Goal: Task Accomplishment & Management: Use online tool/utility

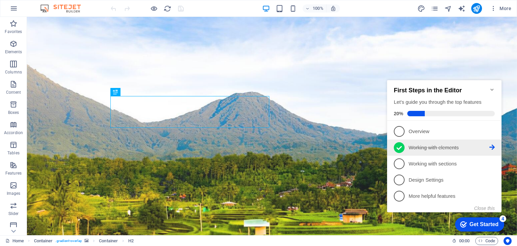
click at [449, 144] on p "Working with elements - completed" at bounding box center [448, 147] width 81 height 7
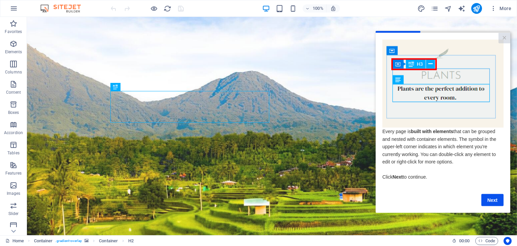
scroll to position [22, 0]
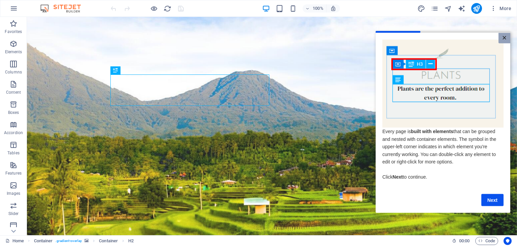
click at [507, 36] on link "×" at bounding box center [504, 38] width 12 height 10
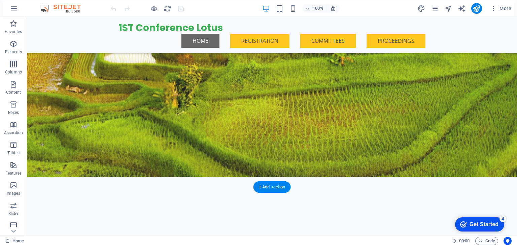
scroll to position [266, 0]
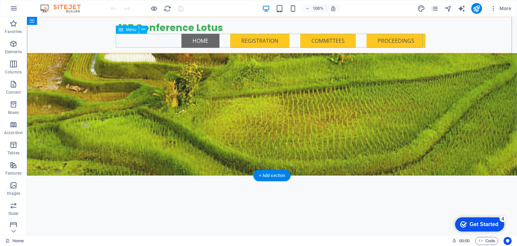
click at [271, 39] on nav "Home REGISTRATION COMMITTEES PROCEEDINGS" at bounding box center [271, 41] width 307 height 14
select select
select select "primary"
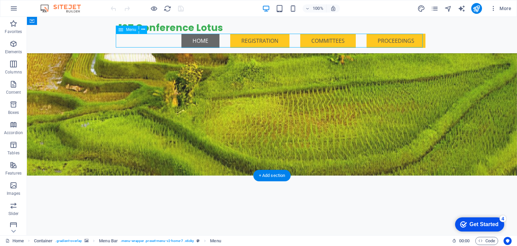
select select
select select "primary"
select select
select select "secondary"
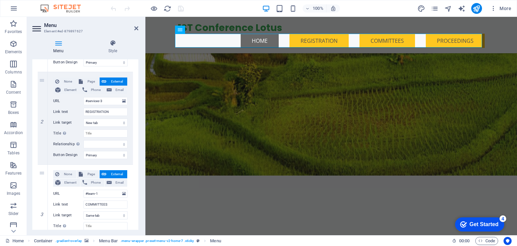
scroll to position [142, 0]
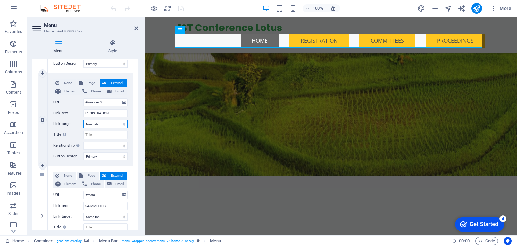
click at [119, 122] on select "New tab Same tab Overlay" at bounding box center [105, 124] width 44 height 8
click at [83, 120] on select "New tab Same tab Overlay" at bounding box center [105, 124] width 44 height 8
click at [113, 80] on span "External" at bounding box center [116, 83] width 17 height 8
click at [111, 81] on span "External" at bounding box center [116, 83] width 17 height 8
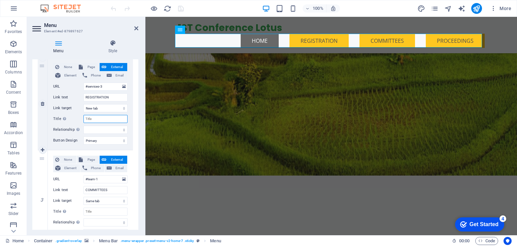
click at [111, 119] on input "Title Additional link description, should not be the same as the link text. The…" at bounding box center [105, 119] width 44 height 8
paste input "[URL][DOMAIN_NAME]"
type input "[URL][DOMAIN_NAME]"
select select
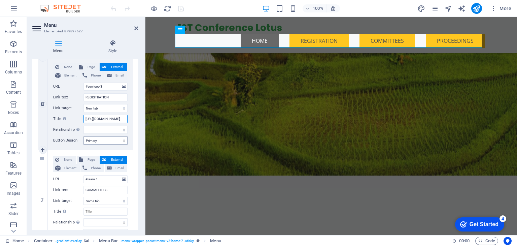
select select
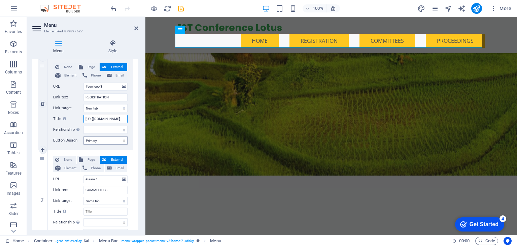
select select
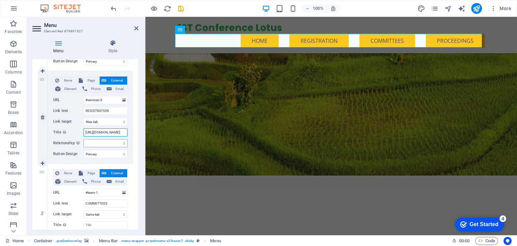
scroll to position [144, 0]
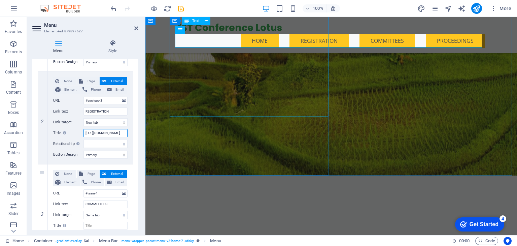
type input "[URL][DOMAIN_NAME]"
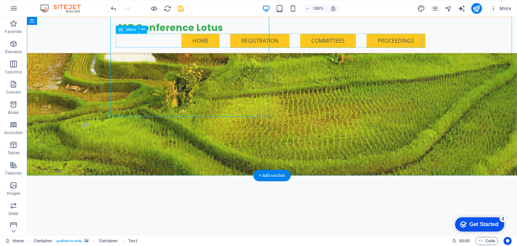
click at [260, 34] on nav "Home REGISTRATION COMMITTEES PROCEEDINGS" at bounding box center [271, 41] width 307 height 14
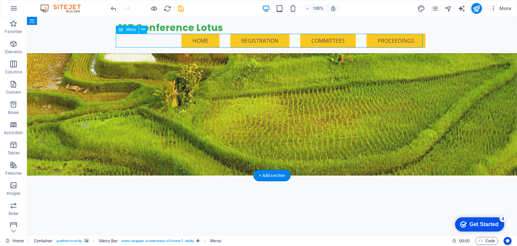
click at [260, 38] on nav "Home REGISTRATION COMMITTEES PROCEEDINGS" at bounding box center [271, 41] width 307 height 14
select select
select select "primary"
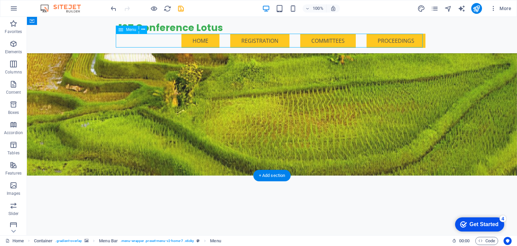
select select
select select "primary"
select select
select select "secondary"
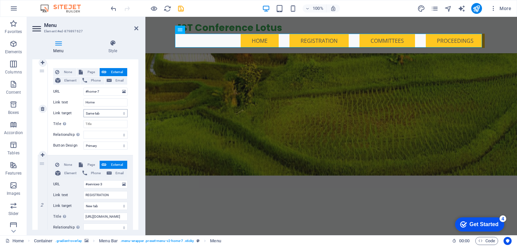
scroll to position [71, 0]
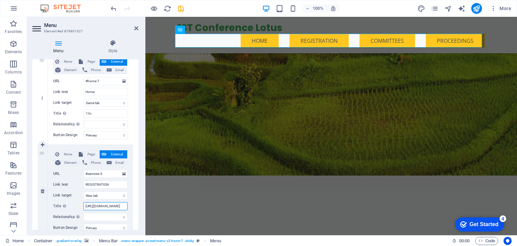
click at [115, 205] on input "[URL][DOMAIN_NAME]" at bounding box center [105, 206] width 44 height 8
select select
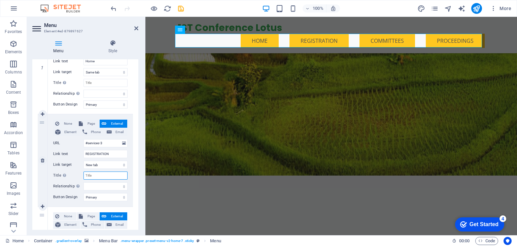
scroll to position [112, 0]
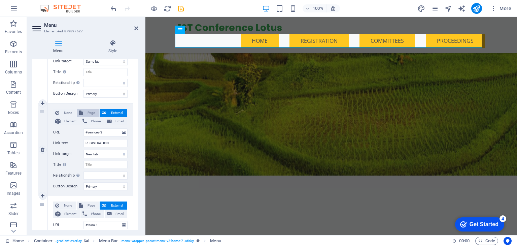
click at [91, 112] on span "Page" at bounding box center [91, 113] width 12 height 8
select select
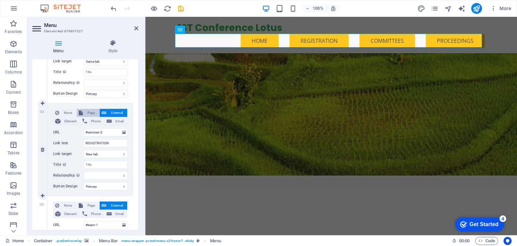
select select
click at [100, 128] on select "Home Subpage Legal Notice Privacy" at bounding box center [105, 132] width 44 height 8
select select "1"
click at [83, 128] on select "Home Subpage Legal Notice Privacy" at bounding box center [105, 132] width 44 height 8
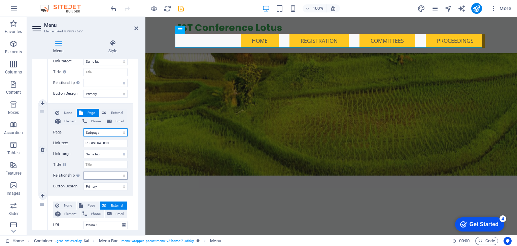
select select
click at [113, 127] on div "None Page External Element Phone Email Page Home Subpage Legal Notice Privacy E…" at bounding box center [90, 144] width 74 height 71
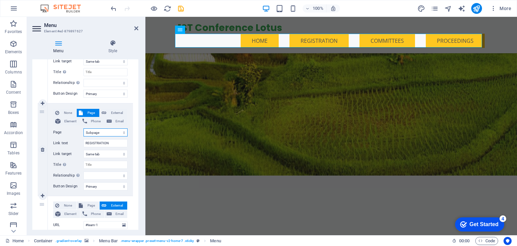
click at [112, 130] on select "Home Subpage Legal Notice Privacy" at bounding box center [105, 132] width 44 height 8
select select "2"
click at [83, 128] on select "Home Subpage Legal Notice Privacy" at bounding box center [105, 132] width 44 height 8
select select
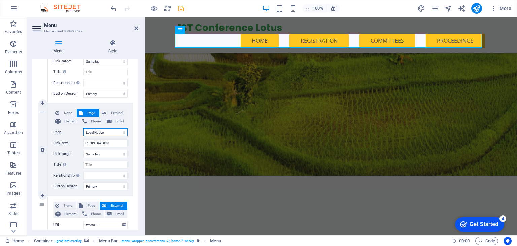
select select
click at [118, 131] on select "Home Subpage Legal Notice Privacy" at bounding box center [105, 132] width 44 height 8
select select "3"
click at [83, 128] on select "Home Subpage Legal Notice Privacy" at bounding box center [105, 132] width 44 height 8
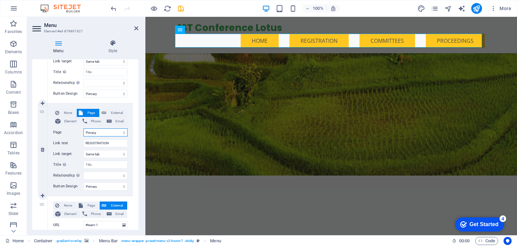
select select
click at [114, 132] on select "Home Subpage Legal Notice Privacy" at bounding box center [105, 132] width 44 height 8
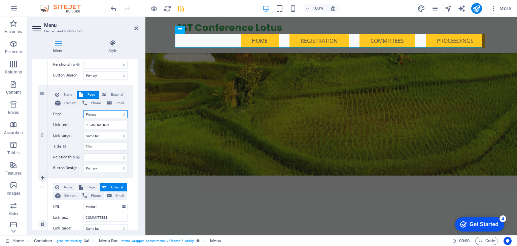
scroll to position [130, 0]
click at [122, 116] on select "Home Subpage Legal Notice Privacy" at bounding box center [105, 114] width 44 height 8
select select "0"
click at [83, 110] on select "Home Subpage Legal Notice Privacy" at bounding box center [105, 114] width 44 height 8
select select
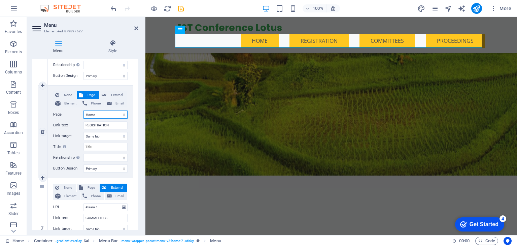
select select
click at [118, 90] on div "None Page External Element Phone Email Page Home Subpage Legal Notice Privacy E…" at bounding box center [90, 131] width 85 height 92
click at [118, 92] on span "External" at bounding box center [116, 95] width 17 height 8
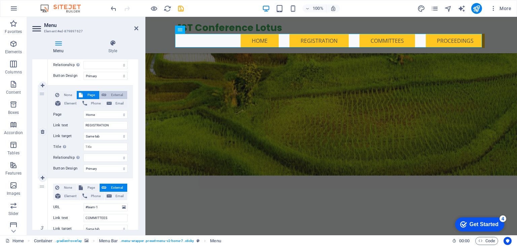
select select
select select "blank"
select select
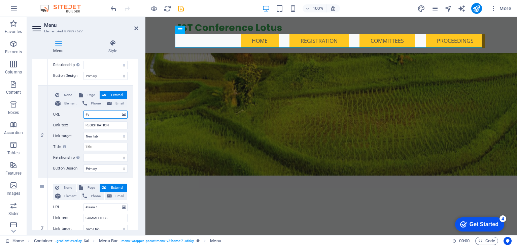
type input "#"
paste input "[URL][DOMAIN_NAME]"
select select
type input "[URL][DOMAIN_NAME]"
select select
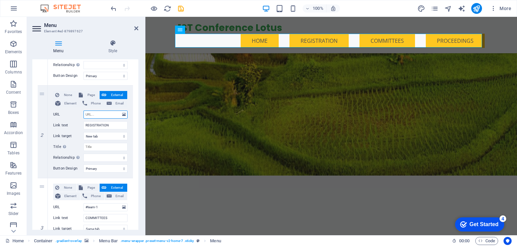
select select
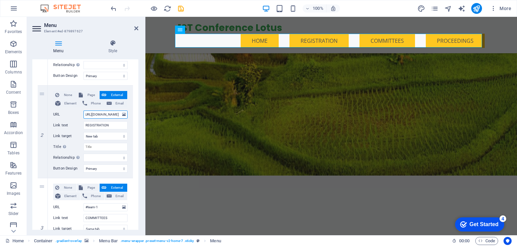
select select
type input "[URL][DOMAIN_NAME]"
drag, startPoint x: 182, startPoint y: 133, endPoint x: 302, endPoint y: 134, distance: 120.1
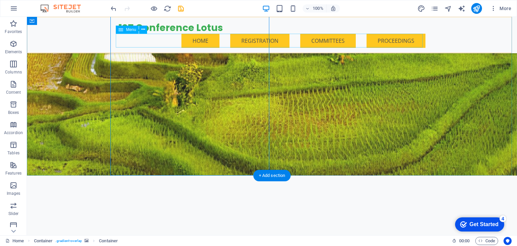
click at [267, 40] on nav "Home REGISTRATION COMMITTEES PROCEEDINGS" at bounding box center [271, 41] width 307 height 14
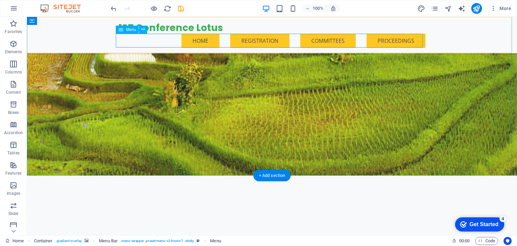
click at [326, 39] on nav "Home REGISTRATION COMMITTEES PROCEEDINGS" at bounding box center [271, 41] width 307 height 14
click at [260, 40] on nav "Home REGISTRATION COMMITTEES PROCEEDINGS" at bounding box center [271, 41] width 307 height 14
click at [129, 29] on span "Menu" at bounding box center [131, 30] width 10 height 4
click at [144, 31] on icon at bounding box center [143, 29] width 4 height 7
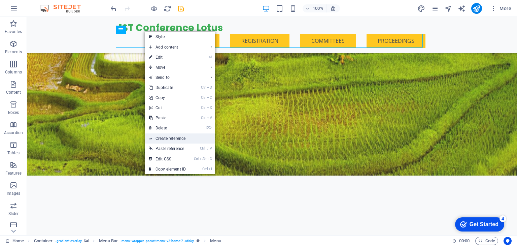
click at [186, 142] on link "Create reference" at bounding box center [180, 138] width 70 height 10
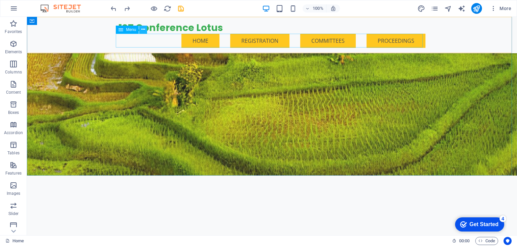
click at [144, 32] on icon at bounding box center [143, 29] width 4 height 7
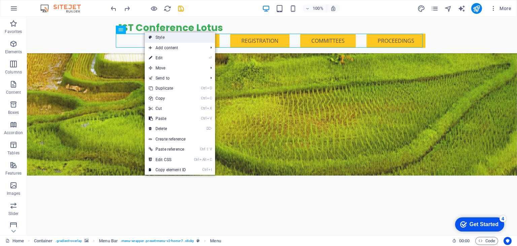
click at [176, 36] on link "Style" at bounding box center [180, 37] width 70 height 10
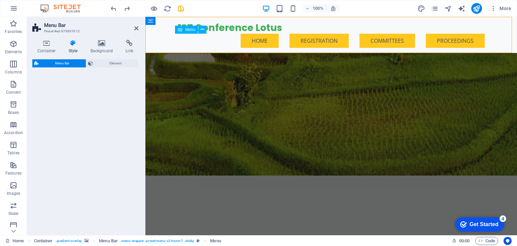
select select "rem"
select select "preset-menu-v2-home-7"
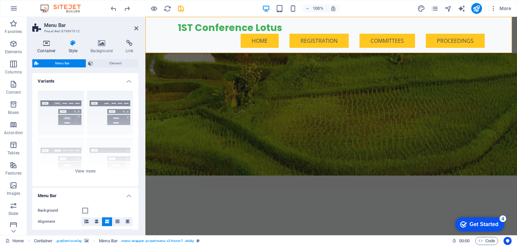
click at [46, 46] on icon at bounding box center [46, 43] width 29 height 7
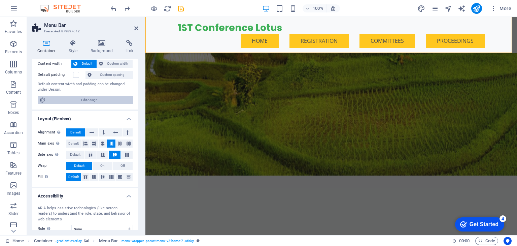
scroll to position [90, 0]
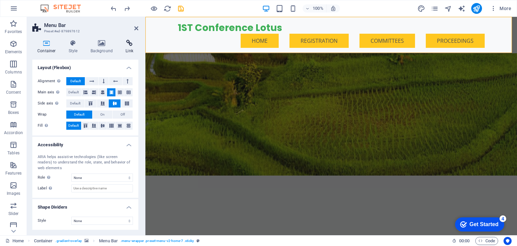
click at [127, 48] on h4 "Link" at bounding box center [129, 47] width 18 height 14
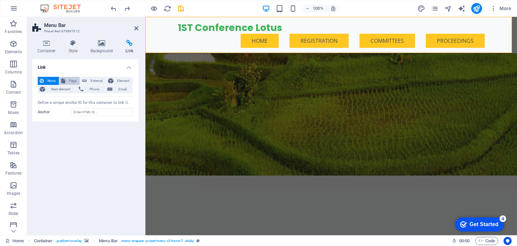
click at [71, 77] on span "Page" at bounding box center [72, 81] width 10 height 8
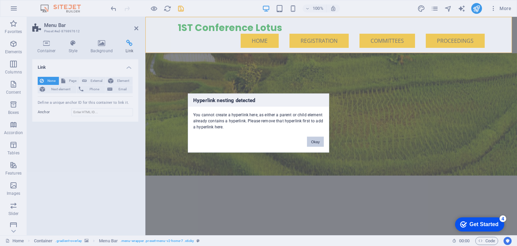
click at [315, 141] on button "Okay" at bounding box center [315, 142] width 17 height 10
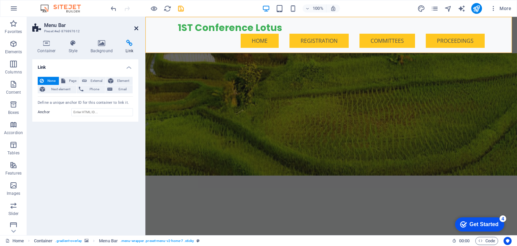
click at [136, 27] on icon at bounding box center [136, 28] width 4 height 5
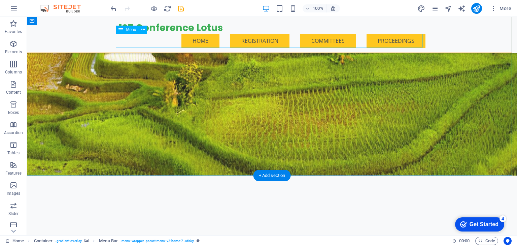
click at [257, 37] on nav "Home REGISTRATION COMMITTEES PROCEEDINGS" at bounding box center [271, 41] width 307 height 14
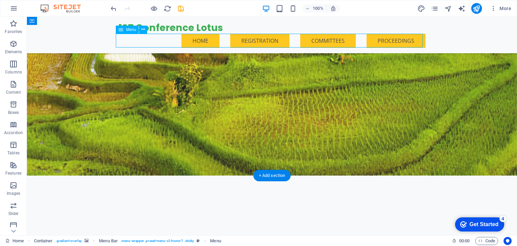
click at [257, 37] on nav "Home REGISTRATION COMMITTEES PROCEEDINGS" at bounding box center [271, 41] width 307 height 14
select select
select select "primary"
select select
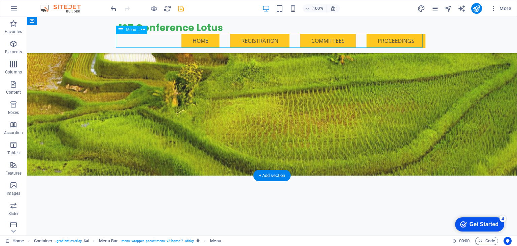
select select "primary"
select select
select select "secondary"
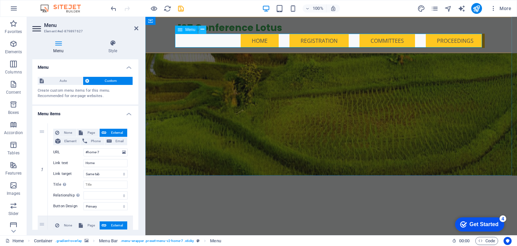
click at [204, 28] on button at bounding box center [202, 30] width 8 height 8
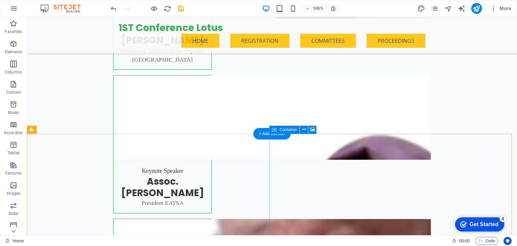
scroll to position [1025, 0]
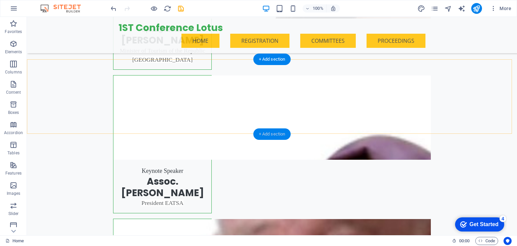
click at [268, 132] on div "+ Add section" at bounding box center [271, 133] width 37 height 11
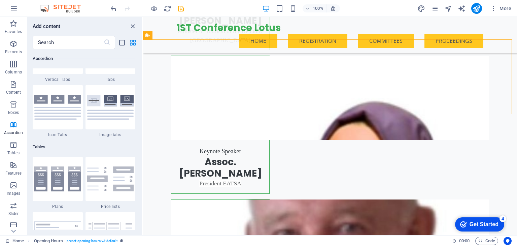
scroll to position [2234, 0]
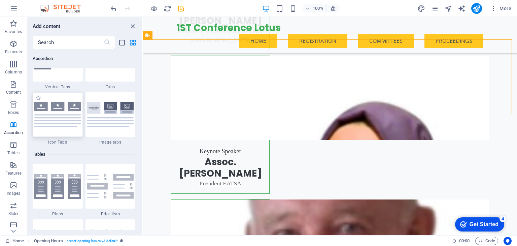
click at [61, 114] on img at bounding box center [57, 114] width 47 height 25
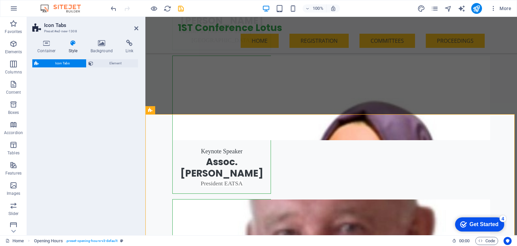
select select "rem"
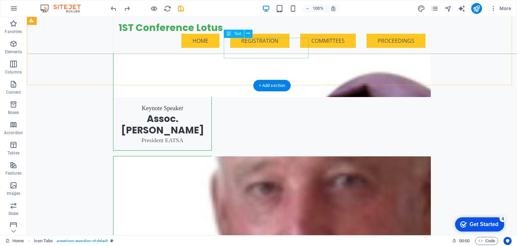
scroll to position [1074, 0]
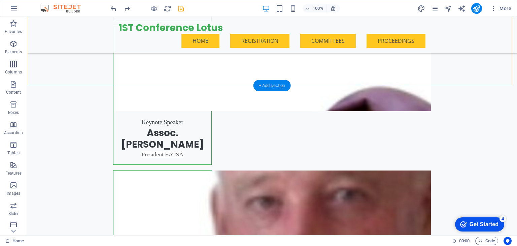
click at [282, 82] on div "+ Add section" at bounding box center [271, 85] width 37 height 11
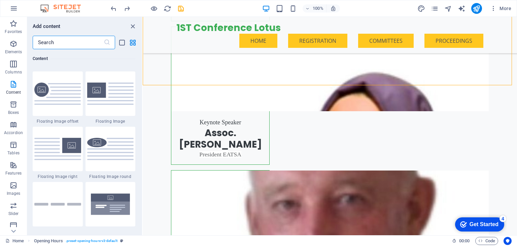
scroll to position [1452, 0]
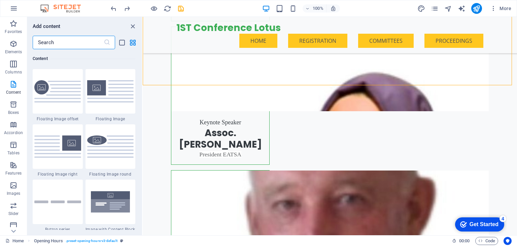
click at [81, 42] on input "text" at bounding box center [68, 42] width 71 height 13
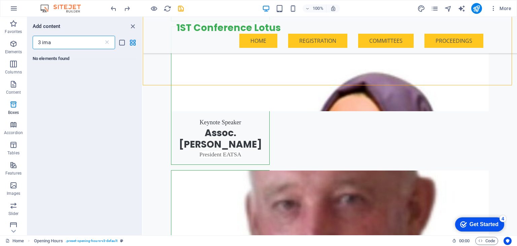
scroll to position [0, 0]
type input "3 image"
click at [109, 45] on icon at bounding box center [107, 42] width 7 height 7
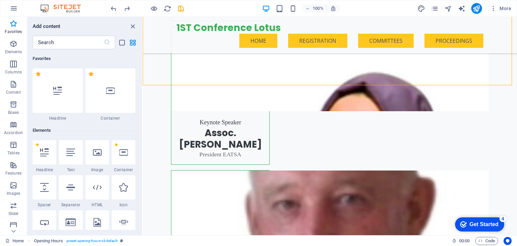
click at [134, 47] on div "​" at bounding box center [84, 42] width 115 height 13
click at [137, 26] on div "Add content" at bounding box center [84, 26] width 115 height 8
click at [131, 26] on icon "close panel" at bounding box center [133, 27] width 8 height 8
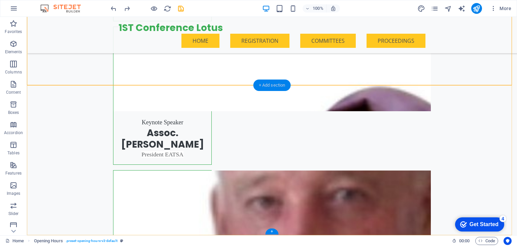
drag, startPoint x: 270, startPoint y: 84, endPoint x: 5, endPoint y: 92, distance: 264.8
click at [270, 84] on div "+ Add section" at bounding box center [271, 84] width 37 height 11
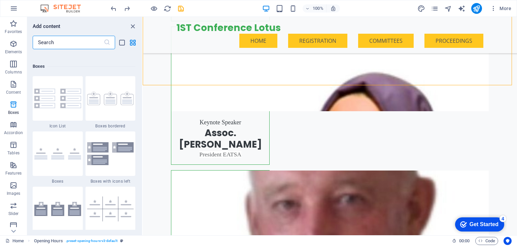
scroll to position [1848, 0]
click at [116, 93] on img at bounding box center [110, 97] width 47 height 13
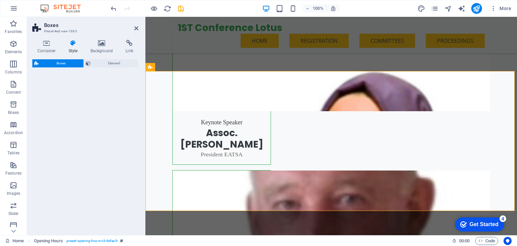
select select "rem"
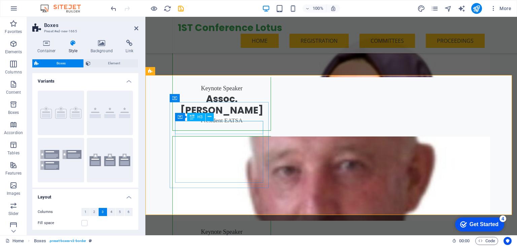
scroll to position [1074, 0]
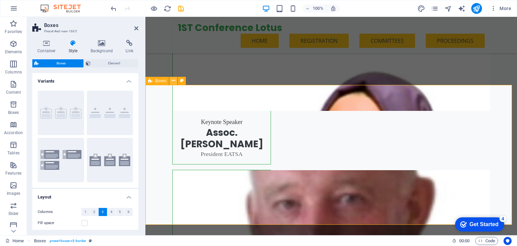
click at [172, 80] on icon at bounding box center [174, 80] width 4 height 7
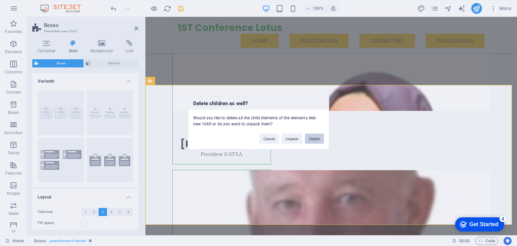
click at [317, 138] on button "Delete" at bounding box center [314, 139] width 19 height 10
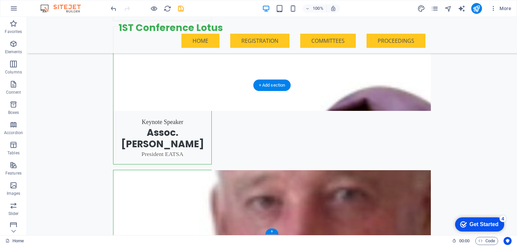
scroll to position [1074, 0]
click at [274, 84] on div "+ Add section" at bounding box center [271, 84] width 37 height 11
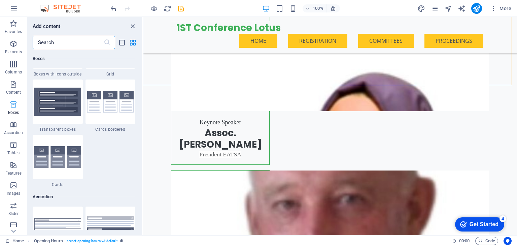
scroll to position [2012, 0]
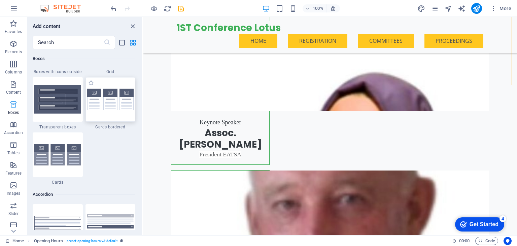
drag, startPoint x: 120, startPoint y: 98, endPoint x: 10, endPoint y: 106, distance: 110.3
click at [120, 98] on img at bounding box center [110, 99] width 47 height 22
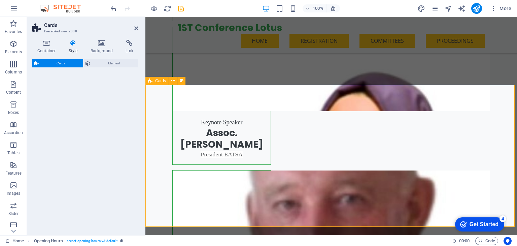
select select "rem"
select select "preset-image-boxes-v3-border"
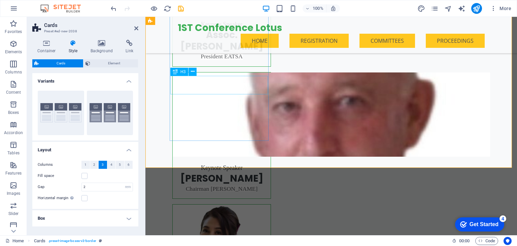
scroll to position [1153, 0]
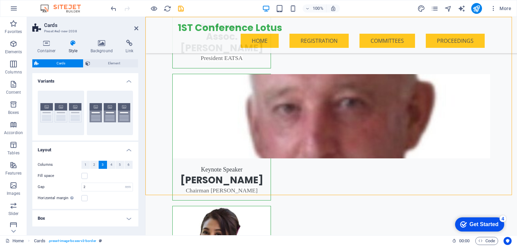
scroll to position [1171, 0]
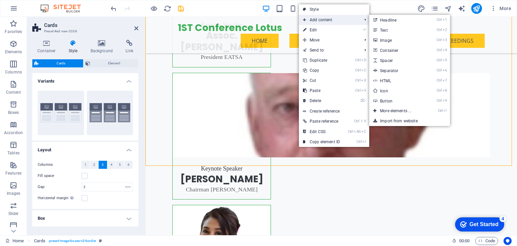
click at [325, 22] on span "Add content" at bounding box center [329, 20] width 60 height 10
click at [391, 31] on link "Ctrl 2 Text" at bounding box center [396, 30] width 55 height 10
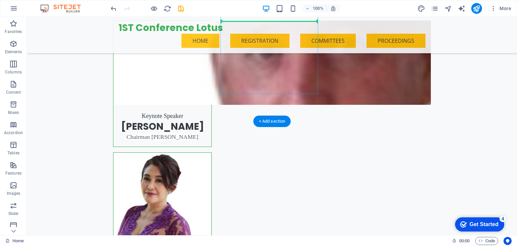
scroll to position [1215, 0]
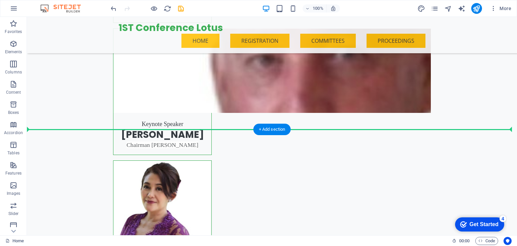
drag, startPoint x: 199, startPoint y: 124, endPoint x: 229, endPoint y: 121, distance: 30.1
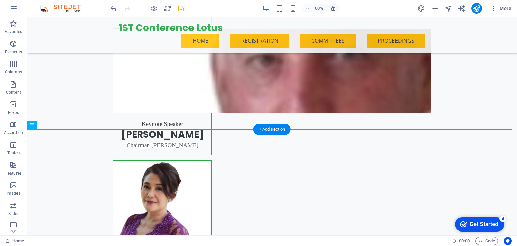
scroll to position [1207, 0]
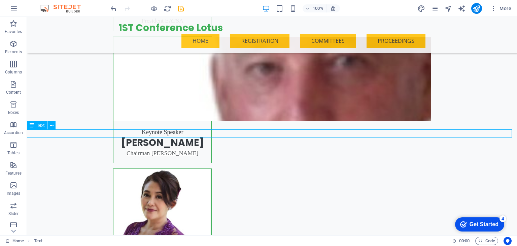
click at [50, 126] on icon at bounding box center [52, 125] width 4 height 7
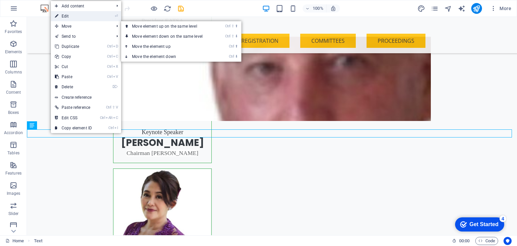
click at [63, 18] on link "⏎ Edit" at bounding box center [73, 16] width 45 height 10
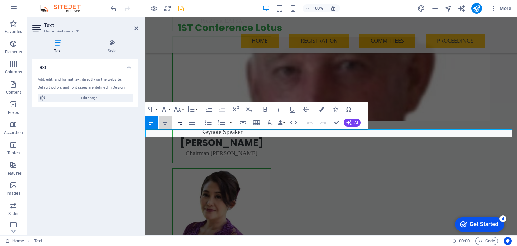
drag, startPoint x: 169, startPoint y: 119, endPoint x: 183, endPoint y: 122, distance: 14.3
click at [170, 119] on button "Align Center" at bounding box center [165, 122] width 13 height 13
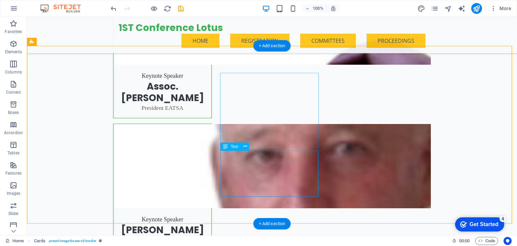
scroll to position [1124, 0]
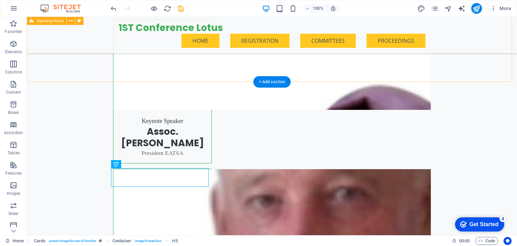
scroll to position [1075, 0]
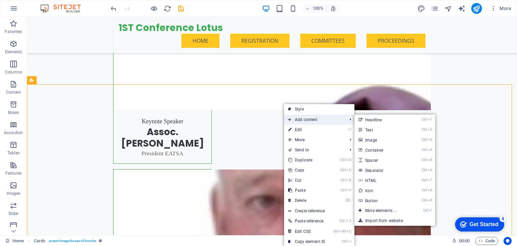
click at [310, 115] on span "Add content" at bounding box center [314, 119] width 60 height 10
click at [369, 127] on link "Ctrl 2 Text" at bounding box center [381, 129] width 55 height 10
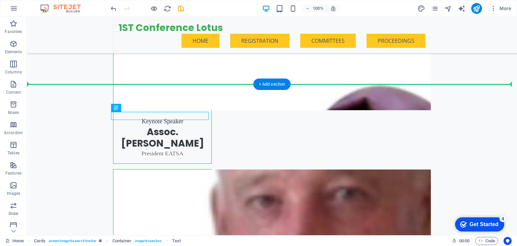
drag, startPoint x: 200, startPoint y: 113, endPoint x: 213, endPoint y: 100, distance: 18.3
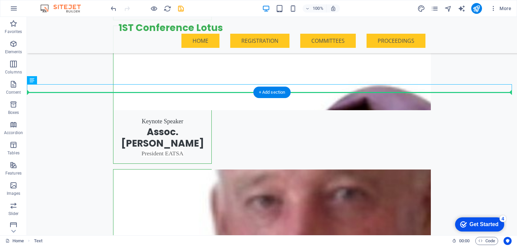
drag, startPoint x: 209, startPoint y: 86, endPoint x: 266, endPoint y: 104, distance: 60.0
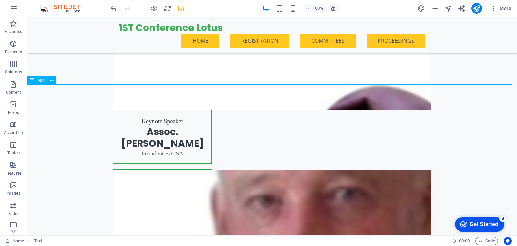
click at [50, 80] on icon at bounding box center [52, 80] width 4 height 7
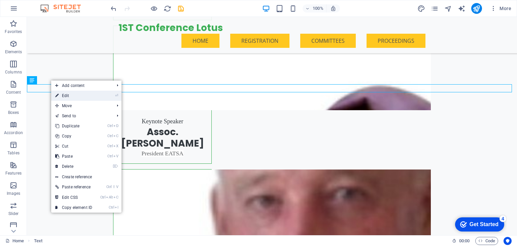
click at [71, 98] on link "⏎ Edit" at bounding box center [73, 95] width 45 height 10
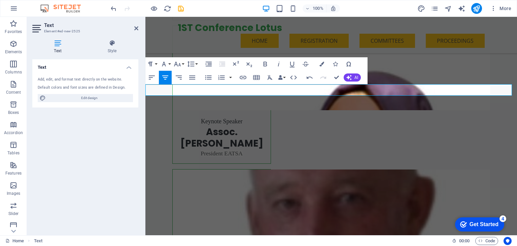
drag, startPoint x: 300, startPoint y: 92, endPoint x: 369, endPoint y: 90, distance: 68.6
click at [320, 63] on icon "button" at bounding box center [321, 64] width 5 height 5
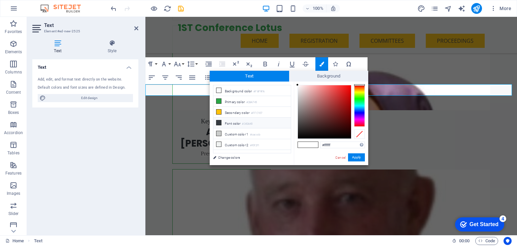
click at [242, 118] on li "Font color #343A40" at bounding box center [251, 122] width 77 height 11
type input "#343a40"
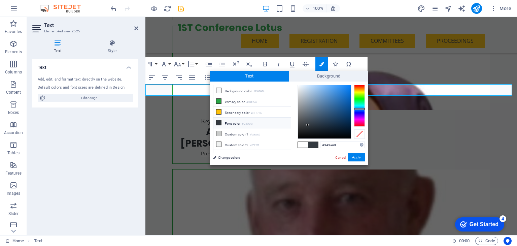
click at [347, 158] on div "Cancel Apply" at bounding box center [349, 157] width 30 height 8
click at [355, 158] on button "Apply" at bounding box center [356, 157] width 17 height 8
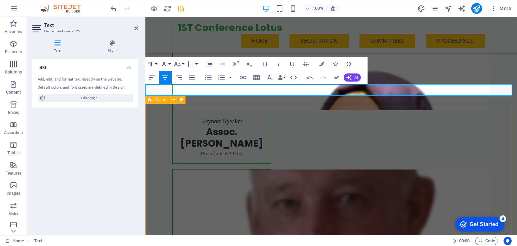
drag, startPoint x: 344, startPoint y: 115, endPoint x: 462, endPoint y: 115, distance: 118.7
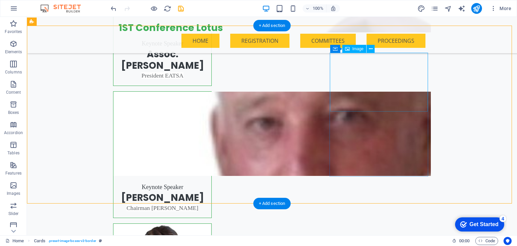
scroll to position [1153, 0]
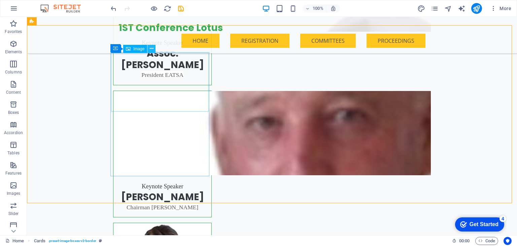
click at [151, 50] on icon at bounding box center [152, 48] width 4 height 7
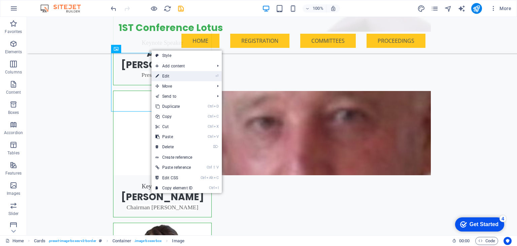
click at [175, 72] on link "⏎ Edit" at bounding box center [173, 76] width 45 height 10
select select "%"
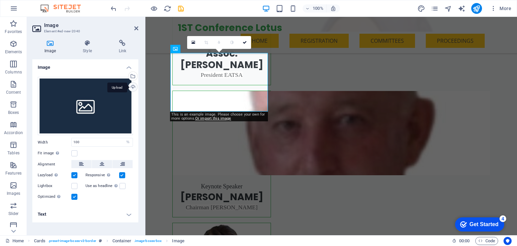
click at [132, 85] on div "Upload" at bounding box center [132, 87] width 10 height 10
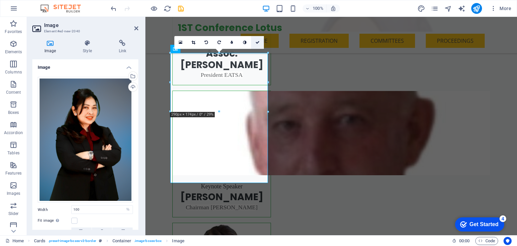
click at [259, 43] on link at bounding box center [257, 42] width 13 height 13
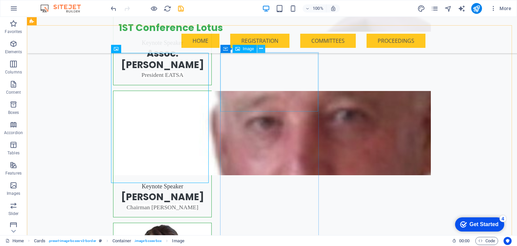
click at [261, 50] on icon at bounding box center [261, 48] width 4 height 7
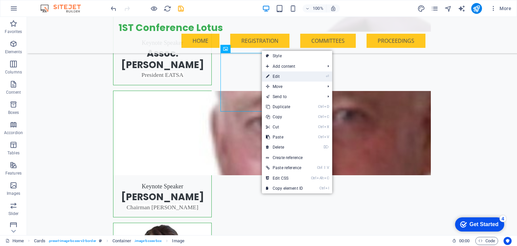
drag, startPoint x: 296, startPoint y: 73, endPoint x: 149, endPoint y: 59, distance: 147.3
click at [296, 73] on link "⏎ Edit" at bounding box center [284, 76] width 45 height 10
select select "%"
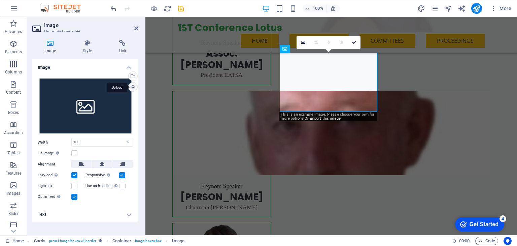
click at [130, 87] on div "Upload" at bounding box center [132, 87] width 10 height 10
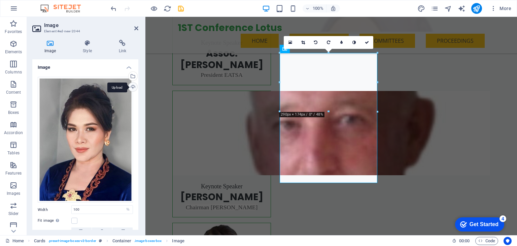
click at [133, 87] on div "Upload" at bounding box center [132, 87] width 10 height 10
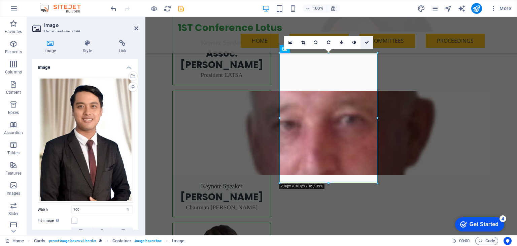
drag, startPoint x: 369, startPoint y: 42, endPoint x: 342, endPoint y: 27, distance: 30.3
click at [369, 42] on link at bounding box center [366, 42] width 13 height 13
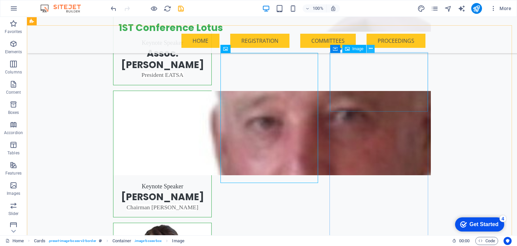
click at [370, 45] on icon at bounding box center [371, 48] width 4 height 7
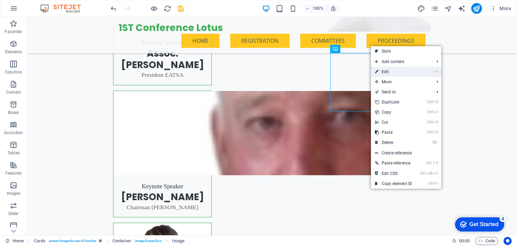
click at [391, 70] on link "⏎ Edit" at bounding box center [393, 72] width 45 height 10
select select "%"
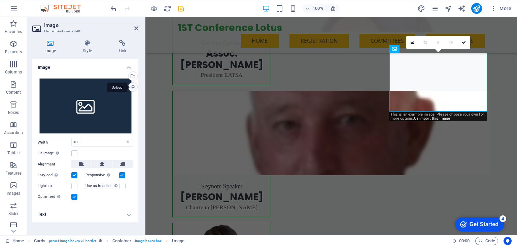
click at [130, 85] on div "Upload" at bounding box center [132, 87] width 10 height 10
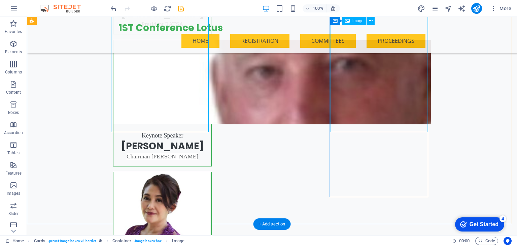
scroll to position [1236, 0]
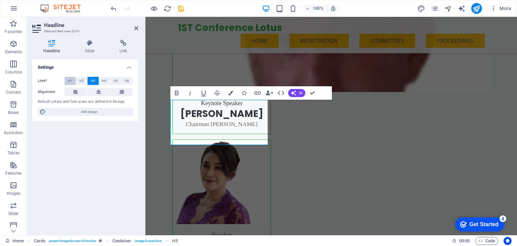
click at [75, 78] on button "H1" at bounding box center [70, 81] width 11 height 8
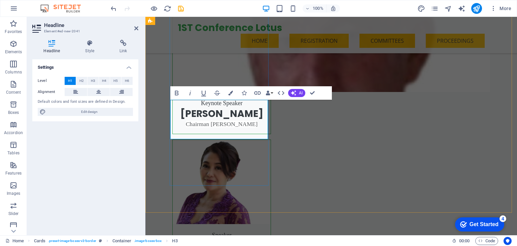
click at [229, 90] on icon "button" at bounding box center [230, 92] width 5 height 5
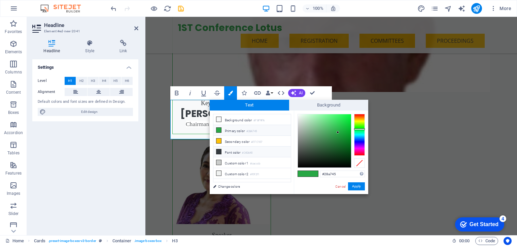
click at [235, 149] on li "Font color #343A40" at bounding box center [251, 151] width 77 height 11
type input "#343a40"
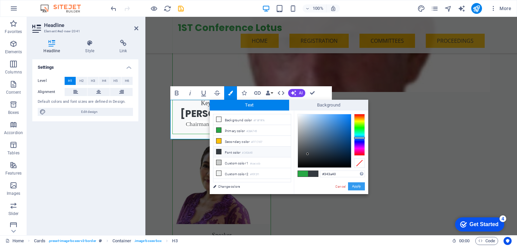
click at [359, 185] on button "Apply" at bounding box center [356, 186] width 17 height 8
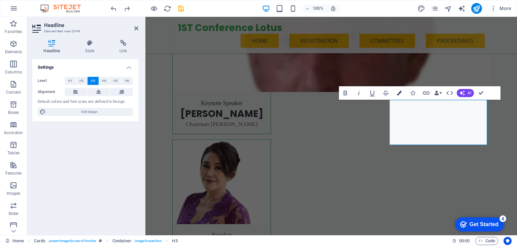
click at [397, 91] on icon "button" at bounding box center [399, 92] width 5 height 5
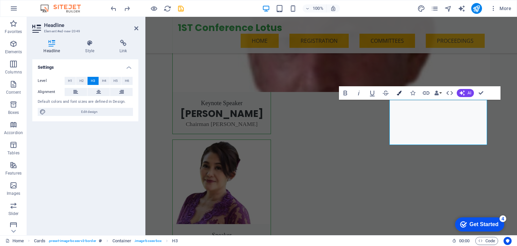
click at [400, 89] on button "Colors" at bounding box center [398, 92] width 13 height 13
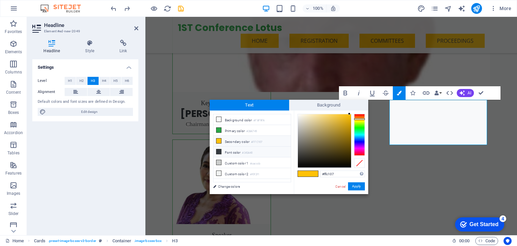
click at [241, 148] on li "Font color #343A40" at bounding box center [251, 151] width 77 height 11
type input "#343a40"
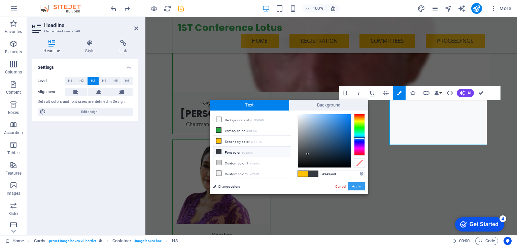
click at [357, 184] on button "Apply" at bounding box center [356, 186] width 17 height 8
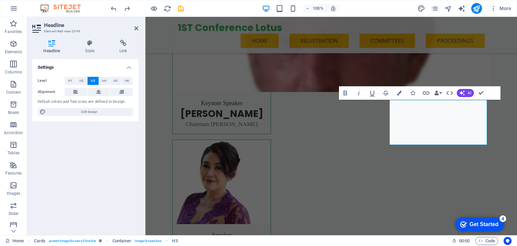
drag, startPoint x: 67, startPoint y: 84, endPoint x: 137, endPoint y: 88, distance: 69.8
click at [67, 84] on button "H1" at bounding box center [70, 81] width 11 height 8
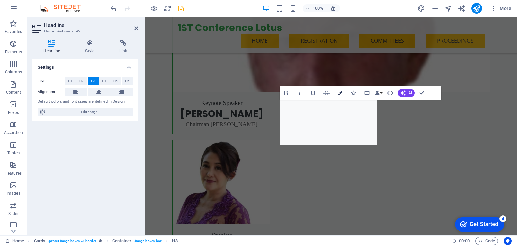
click at [338, 94] on icon "button" at bounding box center [339, 92] width 5 height 5
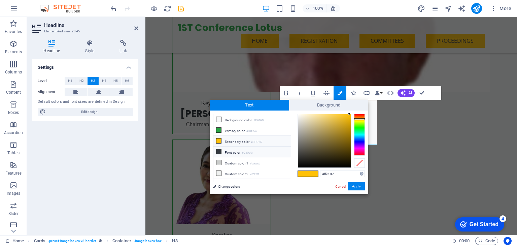
click at [248, 153] on li "Font color #343A40" at bounding box center [251, 151] width 77 height 11
type input "#343a40"
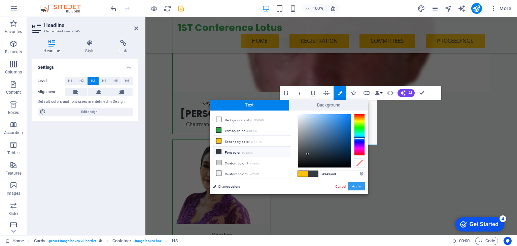
click at [356, 184] on button "Apply" at bounding box center [356, 186] width 17 height 8
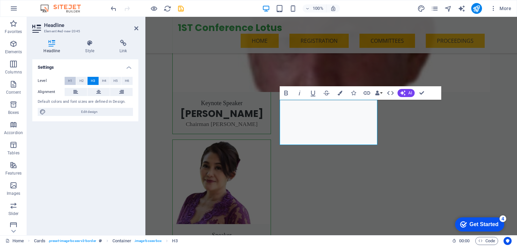
click at [71, 79] on span "H1" at bounding box center [70, 81] width 4 height 8
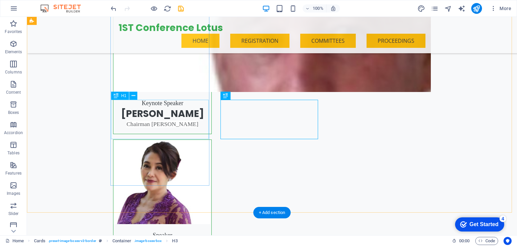
scroll to position [1248, 0]
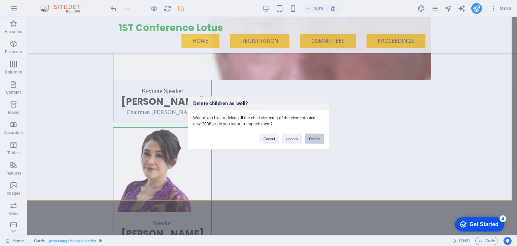
click at [317, 138] on button "Delete" at bounding box center [314, 139] width 19 height 10
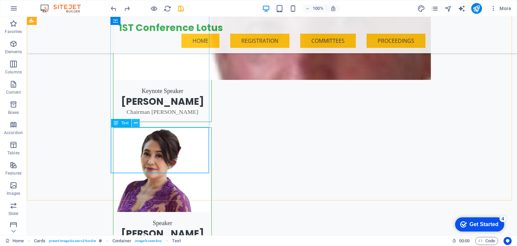
click at [137, 123] on button at bounding box center [136, 123] width 8 height 8
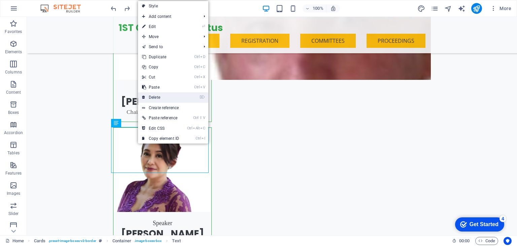
click at [169, 93] on link "⌦ Delete" at bounding box center [160, 97] width 45 height 10
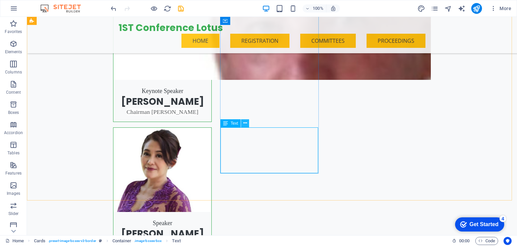
click at [244, 125] on icon at bounding box center [245, 122] width 4 height 7
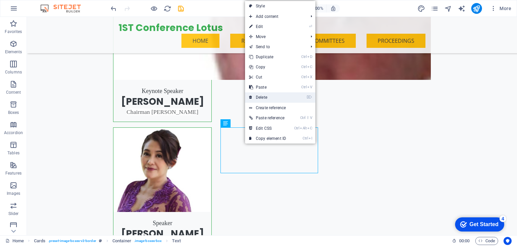
click at [267, 99] on link "⌦ Delete" at bounding box center [267, 97] width 45 height 10
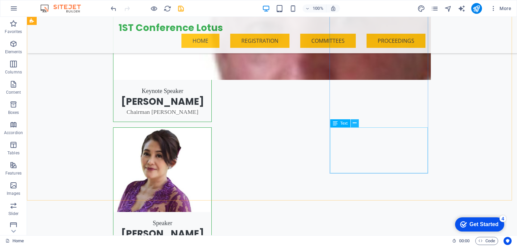
click at [355, 123] on icon at bounding box center [354, 122] width 4 height 7
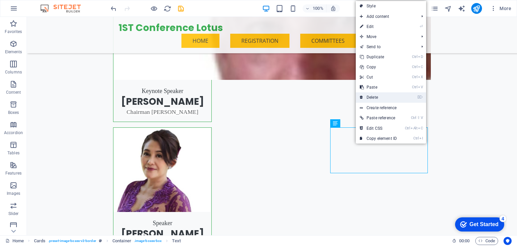
click at [374, 93] on link "⌦ Delete" at bounding box center [377, 97] width 45 height 10
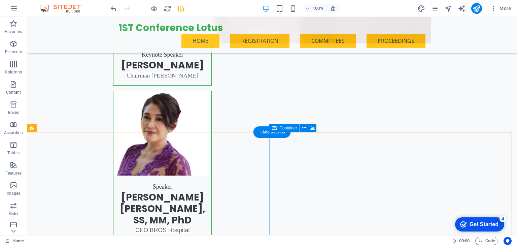
scroll to position [1285, 0]
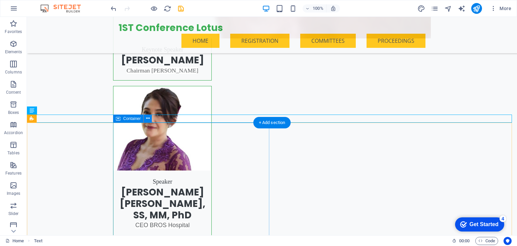
scroll to position [1288, 0]
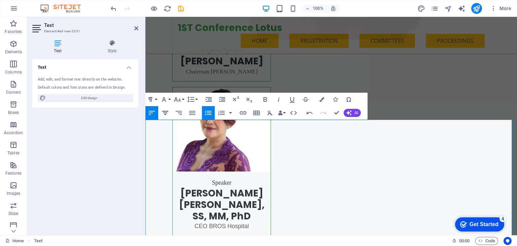
click at [166, 113] on icon "button" at bounding box center [165, 113] width 8 height 8
click at [205, 115] on icon "button" at bounding box center [208, 113] width 8 height 8
drag, startPoint x: 337, startPoint y: 111, endPoint x: 310, endPoint y: 94, distance: 31.9
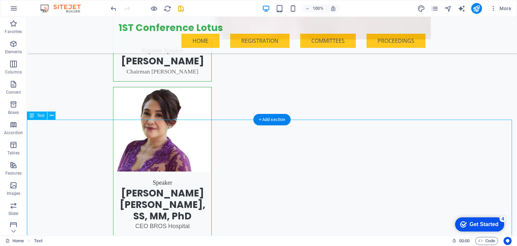
click at [50, 117] on icon at bounding box center [52, 115] width 4 height 7
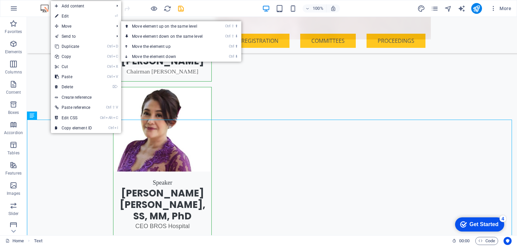
click at [63, 16] on link "⏎ Edit" at bounding box center [73, 16] width 45 height 10
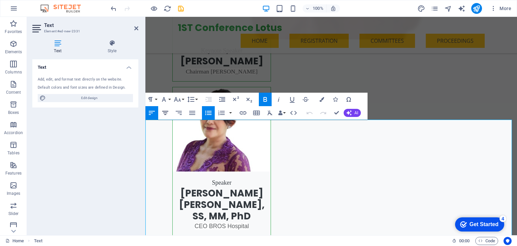
click at [161, 110] on icon "button" at bounding box center [165, 113] width 8 height 8
click at [163, 115] on icon "button" at bounding box center [165, 113] width 8 height 8
click at [153, 113] on icon "button" at bounding box center [152, 113] width 8 height 8
click at [168, 113] on icon "button" at bounding box center [165, 113] width 8 height 8
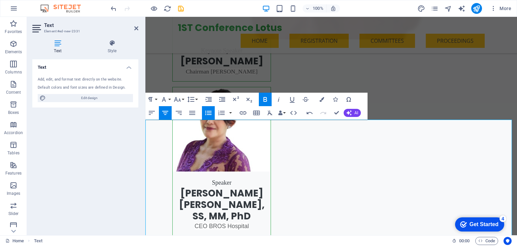
click at [163, 115] on icon "button" at bounding box center [165, 113] width 8 height 8
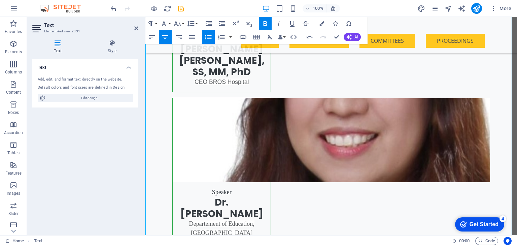
scroll to position [1453, 0]
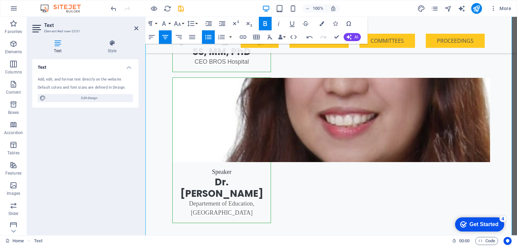
click at [168, 32] on button "Align Center" at bounding box center [165, 36] width 13 height 13
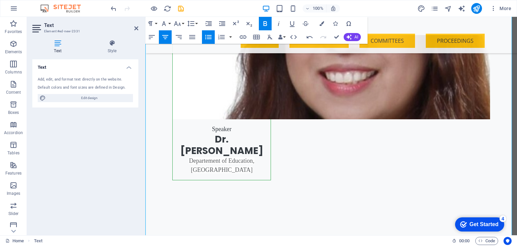
scroll to position [1496, 0]
click at [164, 41] on icon "button" at bounding box center [165, 37] width 8 height 8
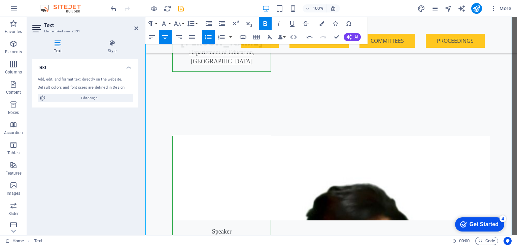
scroll to position [1611, 0]
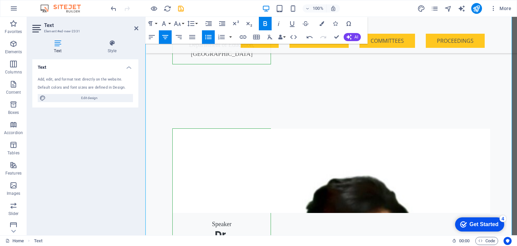
click at [166, 36] on icon "button" at bounding box center [165, 37] width 8 height 8
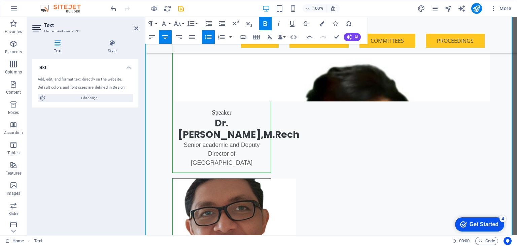
scroll to position [1723, 0]
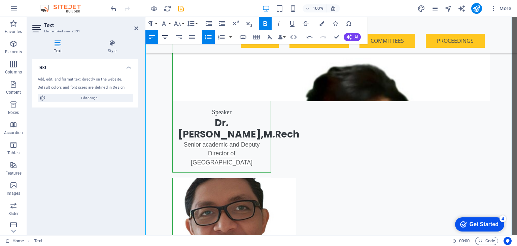
click at [166, 33] on button "Align Center" at bounding box center [165, 36] width 13 height 13
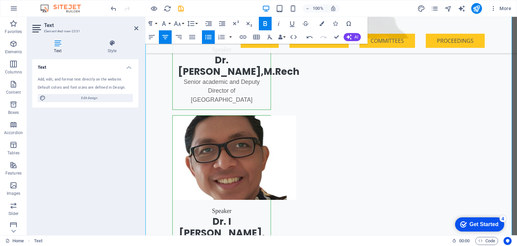
scroll to position [1791, 0]
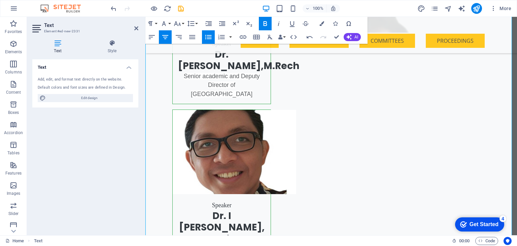
drag, startPoint x: 162, startPoint y: 35, endPoint x: 166, endPoint y: 39, distance: 6.4
click at [162, 35] on icon "button" at bounding box center [165, 37] width 8 height 8
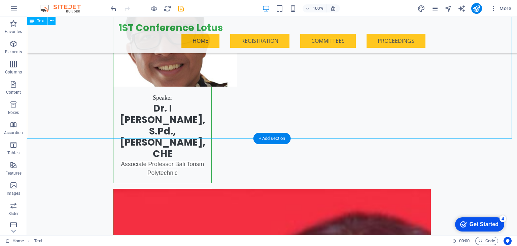
scroll to position [1897, 0]
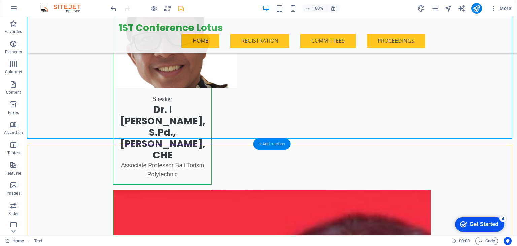
click at [268, 143] on div "+ Add section" at bounding box center [271, 143] width 37 height 11
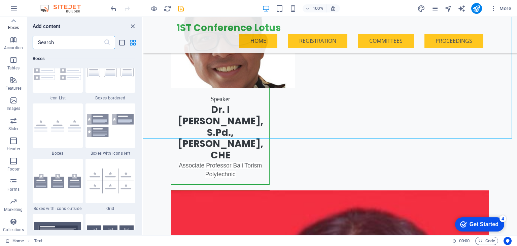
scroll to position [1874, 0]
click at [19, 122] on span "Slider" at bounding box center [13, 124] width 27 height 16
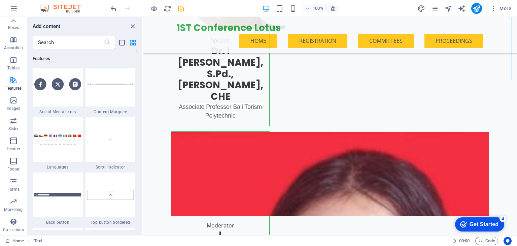
scroll to position [3132, 0]
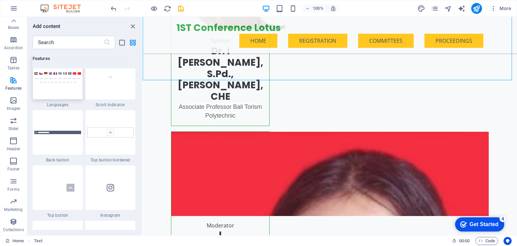
drag, startPoint x: 67, startPoint y: 95, endPoint x: 131, endPoint y: 125, distance: 71.3
click at [67, 95] on div at bounding box center [58, 77] width 50 height 44
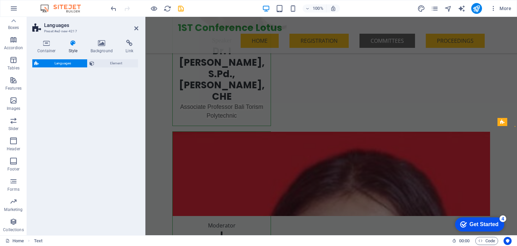
select select "rem"
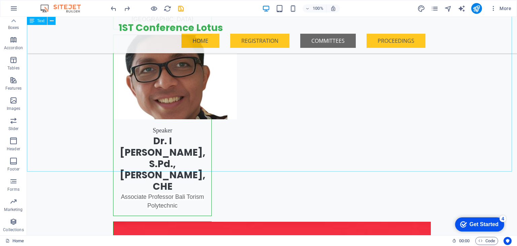
scroll to position [1866, 0]
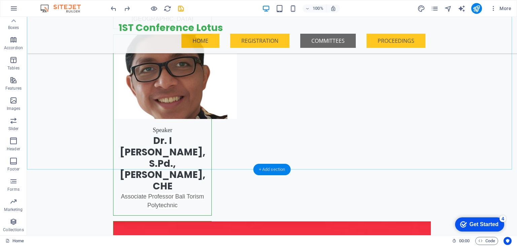
click at [270, 164] on div "+ Add section" at bounding box center [271, 168] width 37 height 11
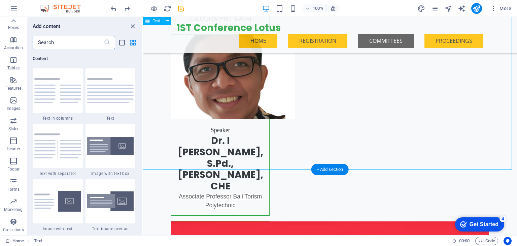
scroll to position [1177, 0]
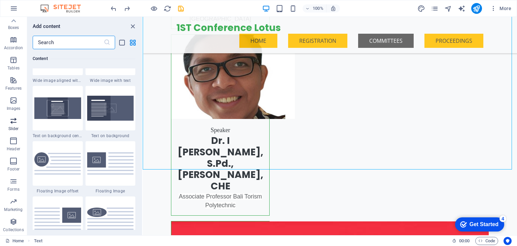
click at [12, 131] on p "Slider" at bounding box center [13, 128] width 10 height 5
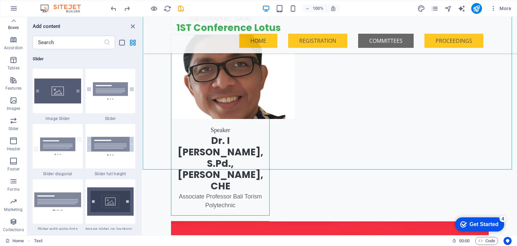
scroll to position [3813, 0]
click at [107, 90] on img at bounding box center [110, 90] width 47 height 17
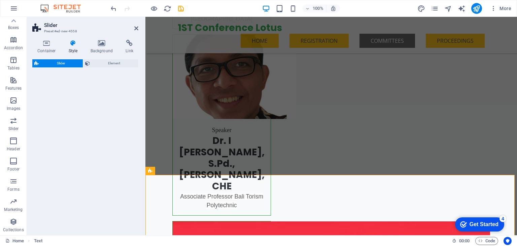
select select "rem"
select select "px"
select select "preset-slider-content-v3-default"
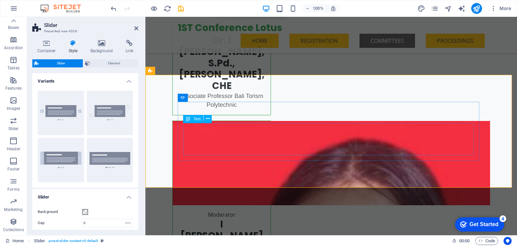
scroll to position [1956, 0]
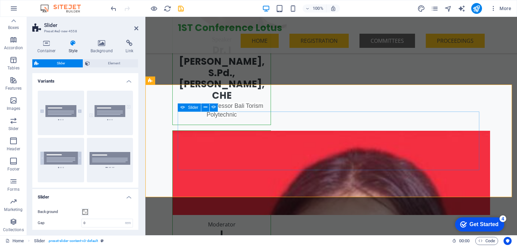
select select "ms"
select select "s"
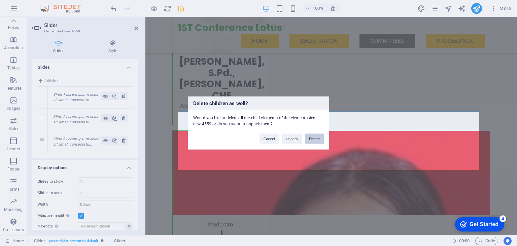
click at [317, 139] on button "Delete" at bounding box center [314, 139] width 19 height 10
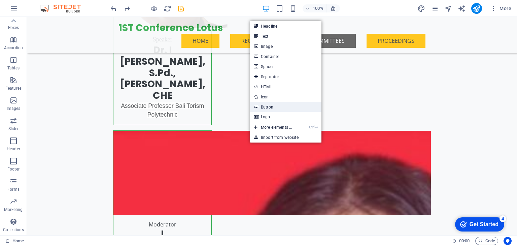
click at [277, 106] on link "Button" at bounding box center [285, 107] width 71 height 10
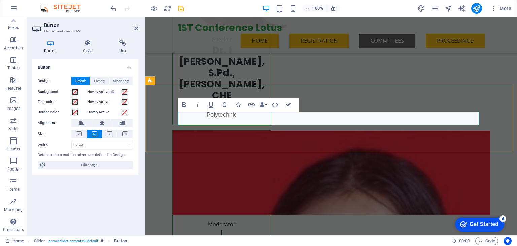
drag, startPoint x: 250, startPoint y: 121, endPoint x: 253, endPoint y: 120, distance: 3.4
drag, startPoint x: 264, startPoint y: 115, endPoint x: 307, endPoint y: 112, distance: 42.5
click at [277, 104] on icon "button" at bounding box center [274, 105] width 7 height 4
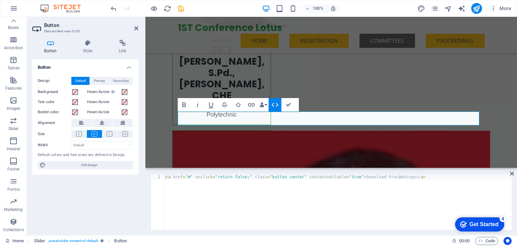
click at [277, 104] on icon "button" at bounding box center [274, 105] width 7 height 4
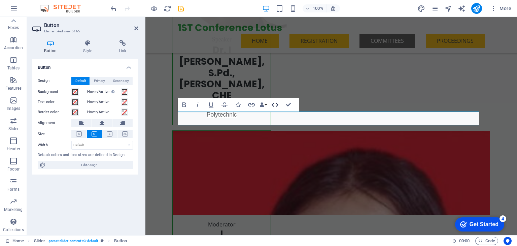
click at [277, 104] on icon "button" at bounding box center [274, 105] width 7 height 4
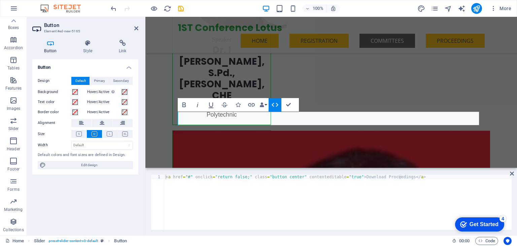
click at [277, 104] on icon "button" at bounding box center [274, 105] width 7 height 4
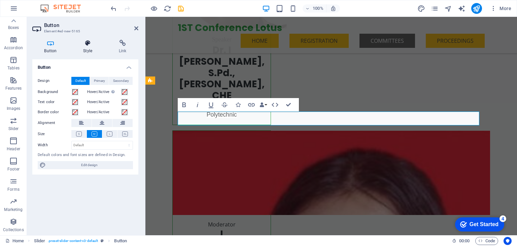
click at [90, 50] on h4 "Style" at bounding box center [89, 47] width 36 height 14
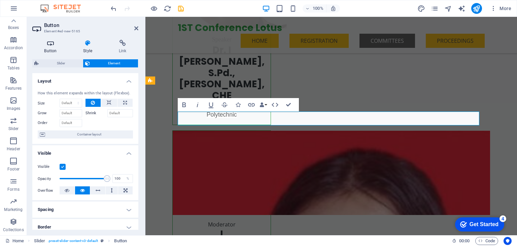
click at [54, 45] on icon at bounding box center [50, 43] width 36 height 7
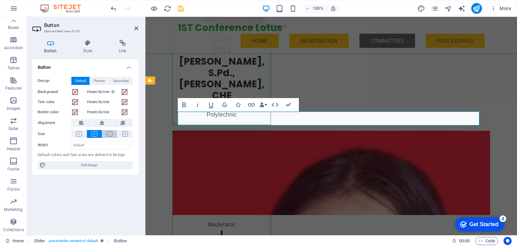
click at [111, 134] on icon at bounding box center [110, 133] width 6 height 5
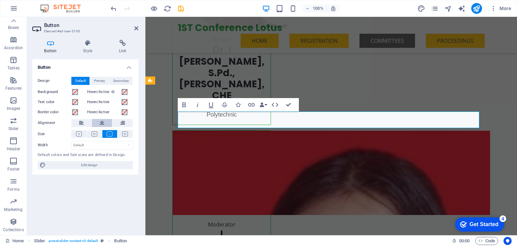
click at [101, 123] on icon at bounding box center [102, 123] width 5 height 8
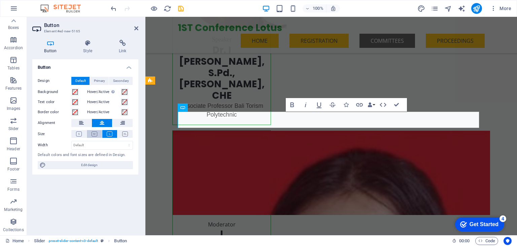
click at [95, 134] on icon at bounding box center [94, 133] width 6 height 5
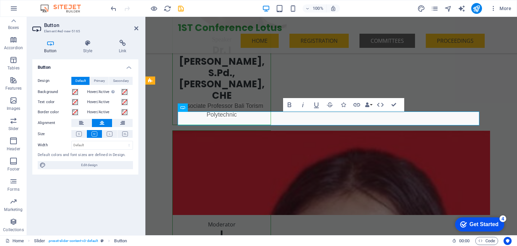
click at [115, 128] on div "Design Default Primary Secondary Background Hover/Active Switch to preview mode…" at bounding box center [85, 122] width 106 height 103
click at [110, 135] on icon at bounding box center [110, 133] width 6 height 5
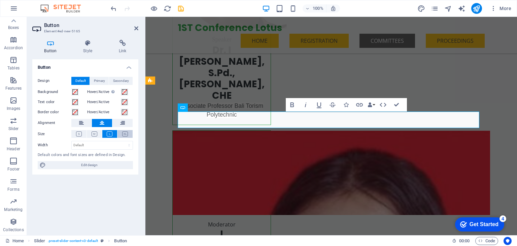
click at [123, 135] on icon at bounding box center [125, 133] width 6 height 5
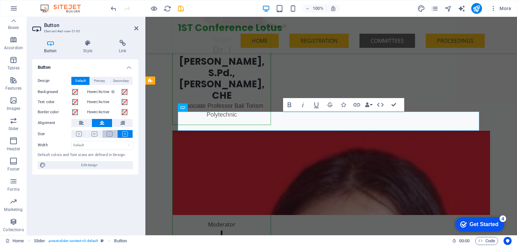
click at [114, 132] on button at bounding box center [109, 134] width 15 height 8
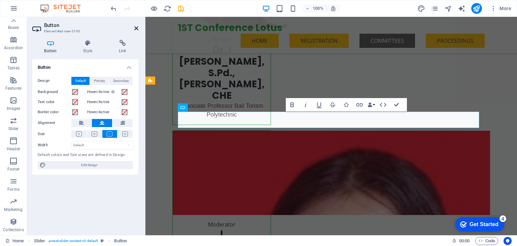
click at [137, 27] on icon at bounding box center [136, 28] width 4 height 5
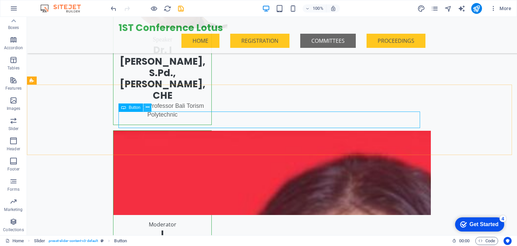
click at [146, 108] on icon at bounding box center [148, 107] width 4 height 7
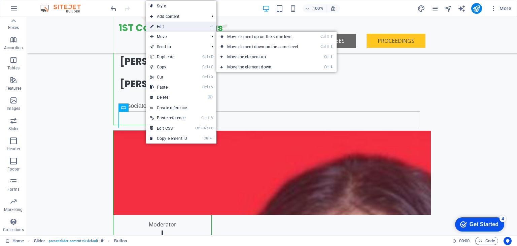
click at [177, 24] on link "⏎ Edit" at bounding box center [168, 27] width 45 height 10
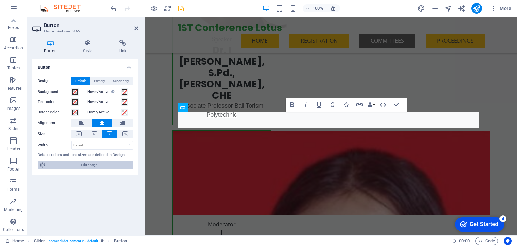
click at [87, 161] on span "Edit design" at bounding box center [89, 165] width 83 height 8
select select "px"
select select "200"
select select "px"
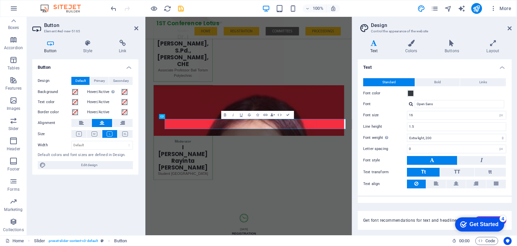
scroll to position [1881, 0]
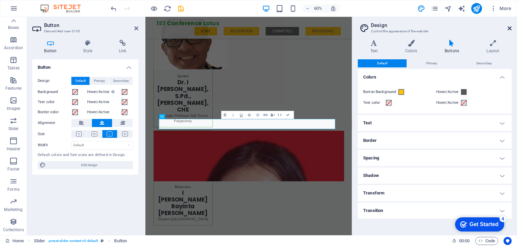
click at [509, 29] on icon at bounding box center [509, 28] width 4 height 5
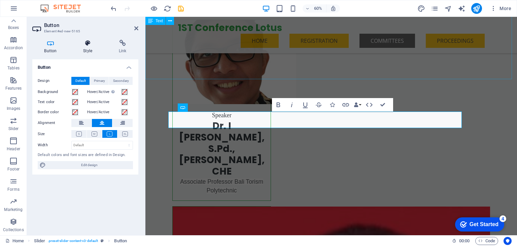
scroll to position [1956, 0]
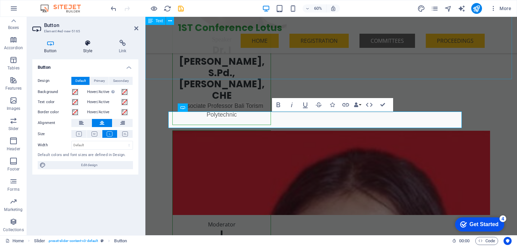
click at [87, 49] on h4 "Style" at bounding box center [89, 47] width 36 height 14
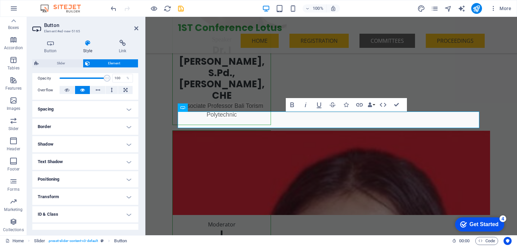
scroll to position [128, 0]
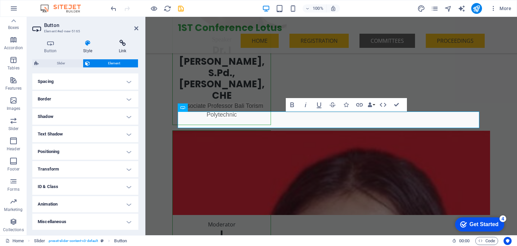
click at [124, 40] on icon at bounding box center [123, 43] width 32 height 7
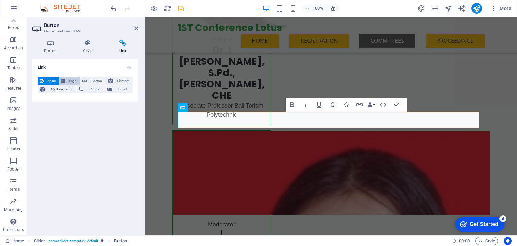
click at [74, 82] on span "Page" at bounding box center [72, 81] width 10 height 8
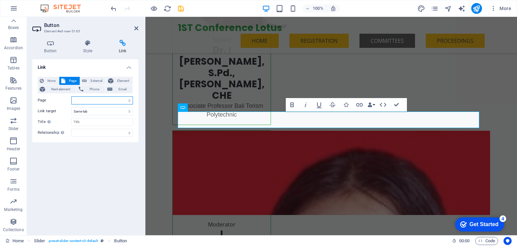
click at [88, 97] on select "Home Subpage Legal Notice Privacy" at bounding box center [102, 100] width 62 height 8
select select "1"
click at [71, 96] on select "Home Subpage Legal Notice Privacy" at bounding box center [102, 100] width 62 height 8
click at [93, 131] on select "alternate author bookmark external help license next nofollow noreferrer noopen…" at bounding box center [102, 132] width 62 height 8
select select "alternate"
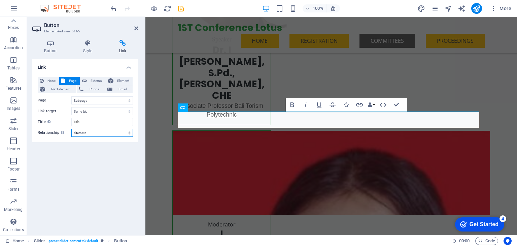
click at [71, 128] on select "alternate author bookmark external help license next nofollow noreferrer noopen…" at bounding box center [102, 132] width 62 height 8
click at [94, 123] on input "Title Additional link description, should not be the same as the link text. The…" at bounding box center [102, 122] width 62 height 8
click at [99, 112] on select "New tab Same tab Overlay" at bounding box center [102, 111] width 62 height 8
click at [108, 114] on select "New tab Same tab Overlay" at bounding box center [102, 111] width 62 height 8
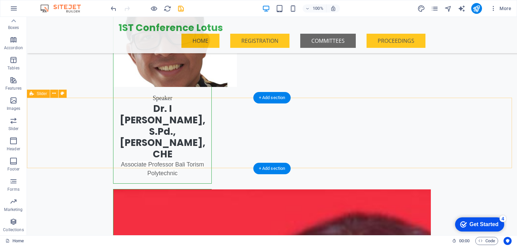
scroll to position [1944, 0]
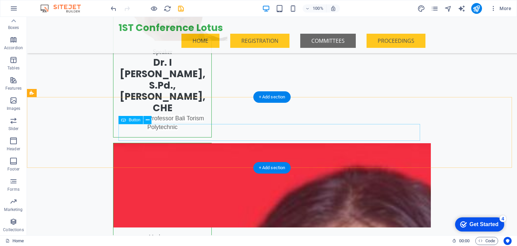
select select "1"
select select
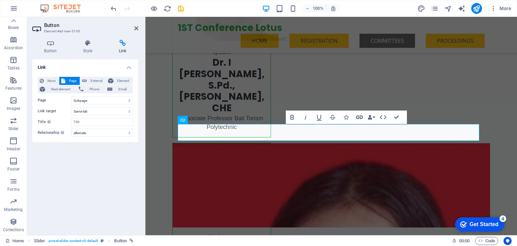
click at [362, 121] on icon "button" at bounding box center [359, 117] width 8 height 8
click at [70, 81] on span "Page" at bounding box center [72, 81] width 10 height 8
click at [110, 102] on select "Home Subpage Legal Notice Privacy" at bounding box center [102, 100] width 62 height 8
click at [110, 101] on select "Home Subpage Legal Notice Privacy" at bounding box center [102, 100] width 62 height 8
click at [115, 111] on select "New tab Same tab Overlay" at bounding box center [102, 111] width 62 height 8
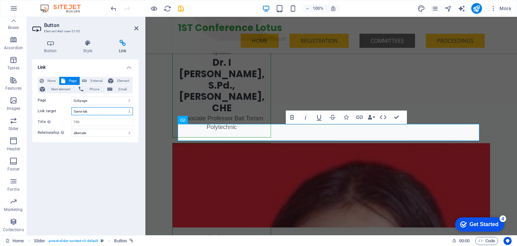
click at [115, 111] on select "New tab Same tab Overlay" at bounding box center [102, 111] width 62 height 8
click at [118, 102] on select "Home Subpage Legal Notice Privacy" at bounding box center [102, 100] width 62 height 8
click at [71, 96] on select "Home Subpage Legal Notice Privacy" at bounding box center [102, 100] width 62 height 8
click at [122, 132] on select "alternate author bookmark external help license next nofollow noreferrer noopen…" at bounding box center [102, 132] width 62 height 8
select select "external"
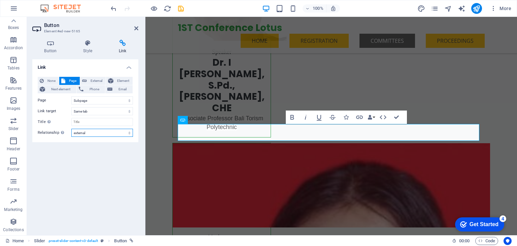
click at [71, 128] on select "alternate author bookmark external help license next nofollow noreferrer noopen…" at bounding box center [102, 132] width 62 height 8
click at [98, 75] on div "None Page External Element Next element Phone Email Page Home Subpage Legal Not…" at bounding box center [85, 106] width 106 height 71
click at [100, 77] on span "External" at bounding box center [96, 81] width 15 height 8
select select "blank"
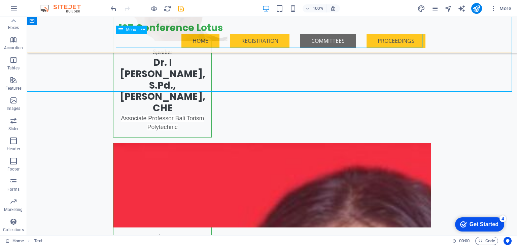
click at [268, 35] on nav "Home REGISTRATION COMMITTEES PROCEEDINGS" at bounding box center [271, 41] width 307 height 14
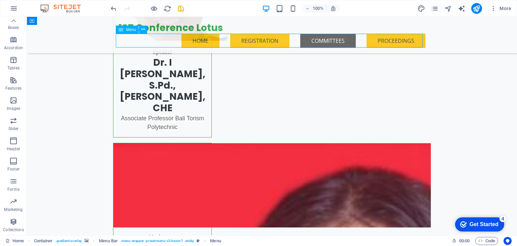
click at [266, 40] on nav "Home REGISTRATION COMMITTEES PROCEEDINGS" at bounding box center [271, 41] width 307 height 14
select select
select select "primary"
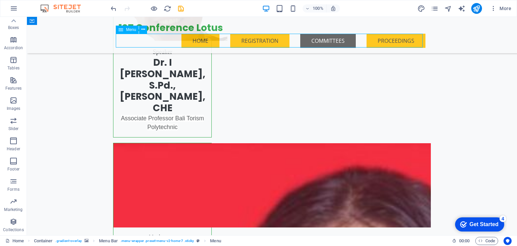
select select "primary"
select select
select select "primary"
select select
select select "secondary"
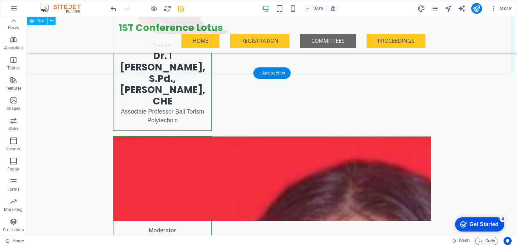
scroll to position [1933, 0]
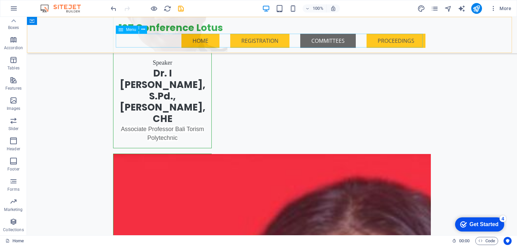
click at [263, 44] on nav "Home REGISTRATION COMMITTEES PROCEEDINGS" at bounding box center [271, 41] width 307 height 14
select select
select select "primary"
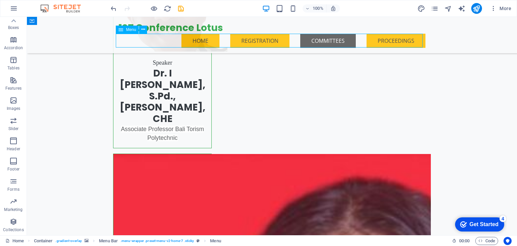
select select
select select "primary"
select select
select select "secondary"
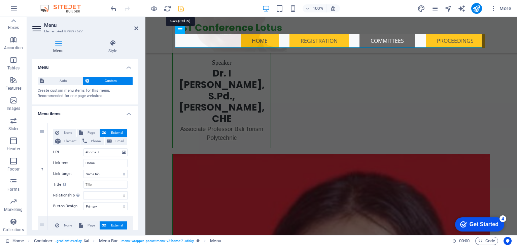
click at [180, 7] on icon "save" at bounding box center [181, 9] width 8 height 8
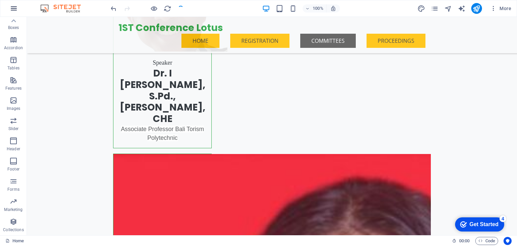
click at [15, 6] on icon "button" at bounding box center [14, 8] width 8 height 8
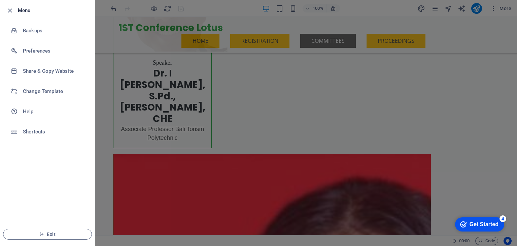
click at [131, 81] on div at bounding box center [258, 123] width 517 height 246
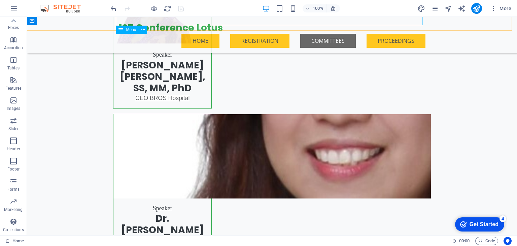
scroll to position [1417, 0]
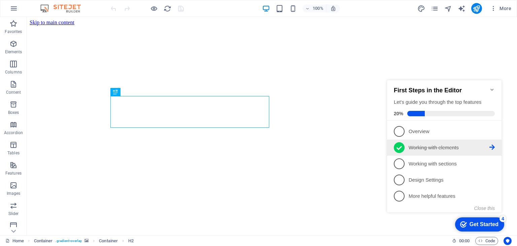
click at [412, 144] on p "Working with elements - completed" at bounding box center [448, 147] width 81 height 7
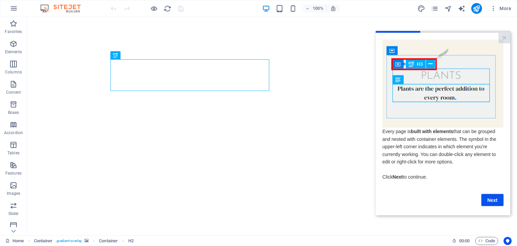
scroll to position [188, 0]
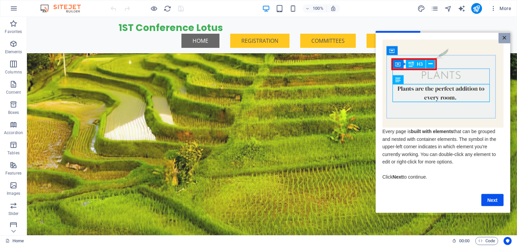
click at [503, 37] on link "×" at bounding box center [504, 38] width 12 height 10
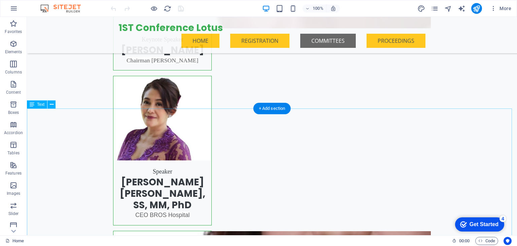
scroll to position [1300, 0]
click at [52, 106] on icon at bounding box center [52, 104] width 4 height 7
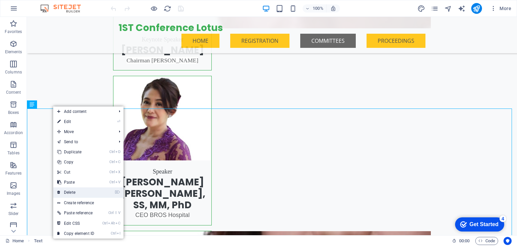
click at [78, 194] on link "⌦ Delete" at bounding box center [75, 192] width 45 height 10
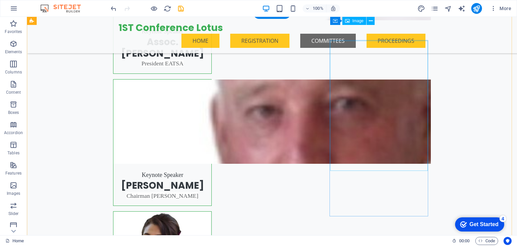
scroll to position [1164, 0]
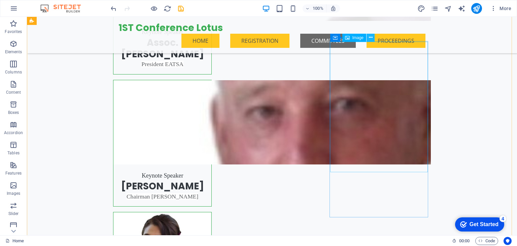
click at [370, 39] on icon at bounding box center [371, 37] width 4 height 7
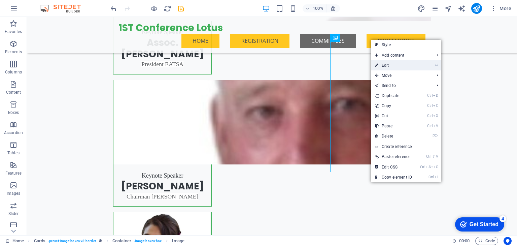
click at [383, 66] on link "⏎ Edit" at bounding box center [393, 65] width 45 height 10
select select "%"
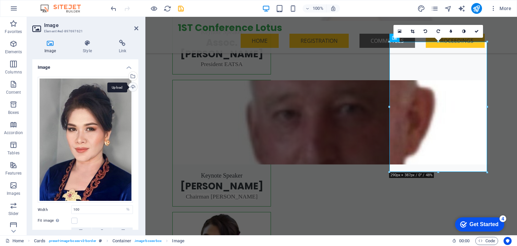
click at [133, 88] on div "Upload" at bounding box center [132, 87] width 10 height 10
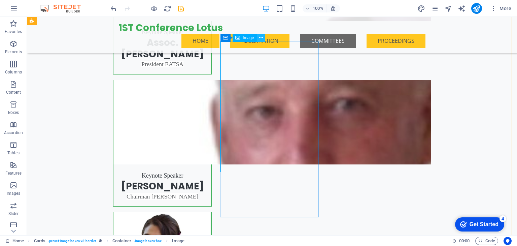
click at [259, 39] on icon at bounding box center [261, 37] width 4 height 7
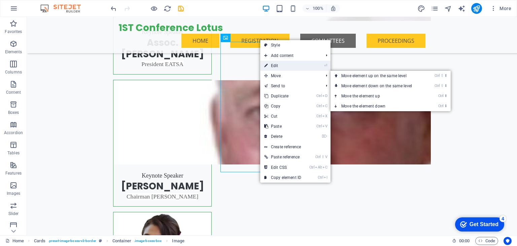
drag, startPoint x: 283, startPoint y: 69, endPoint x: 115, endPoint y: 59, distance: 168.1
click at [283, 69] on link "⏎ Edit" at bounding box center [282, 66] width 45 height 10
select select "%"
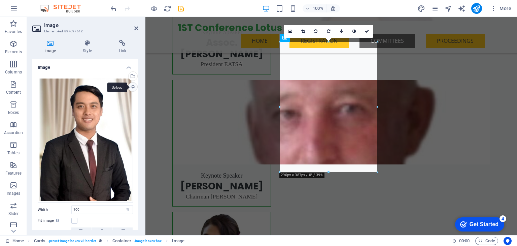
click at [132, 84] on div "Upload" at bounding box center [132, 87] width 10 height 10
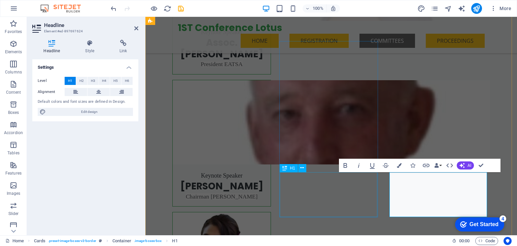
drag, startPoint x: 370, startPoint y: 209, endPoint x: 484, endPoint y: 204, distance: 114.5
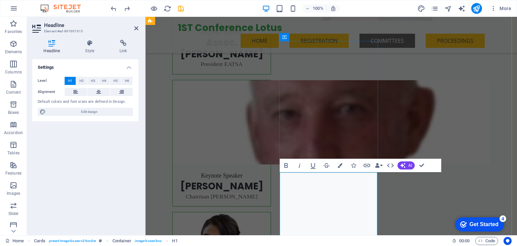
drag, startPoint x: 359, startPoint y: 207, endPoint x: 286, endPoint y: 183, distance: 76.3
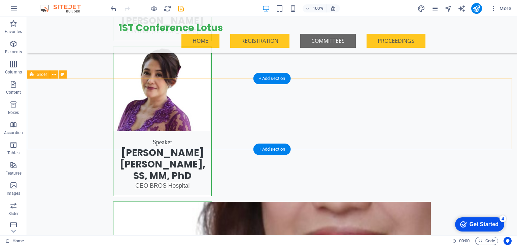
scroll to position [1329, 0]
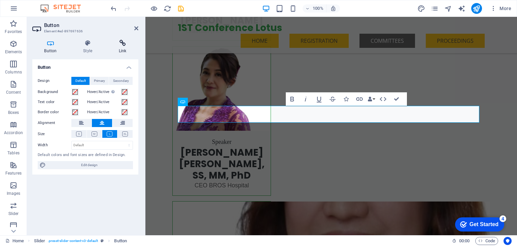
click at [116, 50] on h4 "Link" at bounding box center [123, 47] width 32 height 14
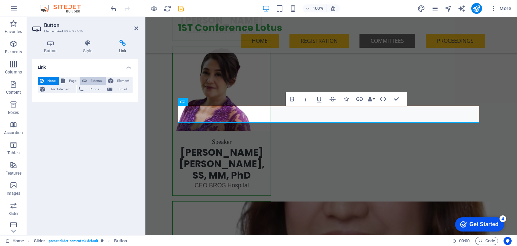
click at [92, 80] on span "External" at bounding box center [96, 81] width 15 height 8
select select "blank"
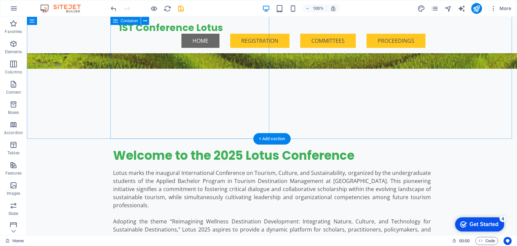
scroll to position [257, 0]
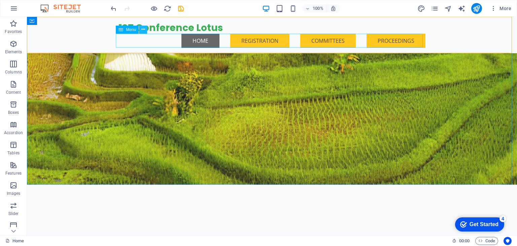
click at [145, 32] on icon at bounding box center [143, 29] width 4 height 7
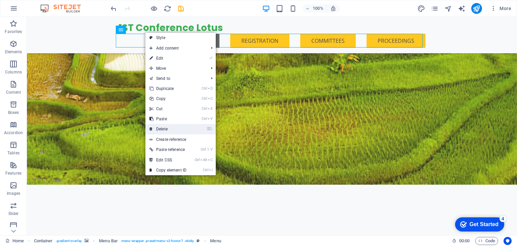
click at [176, 127] on link "⌦ Delete" at bounding box center [167, 129] width 45 height 10
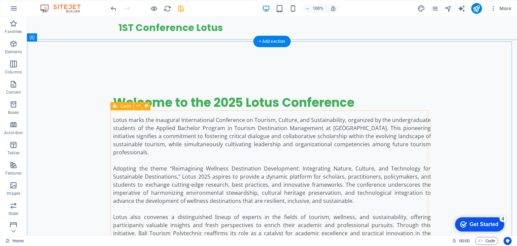
scroll to position [395, 0]
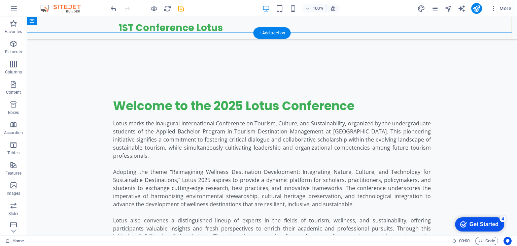
click at [229, 31] on div "1ST Conference Lotus Menu" at bounding box center [272, 28] width 490 height 22
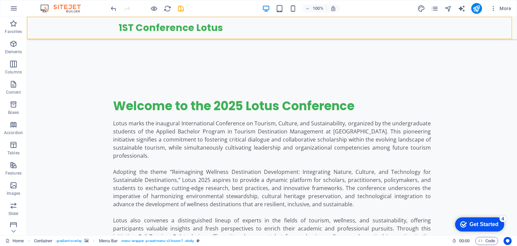
click at [43, 20] on div "1ST Conference Lotus Menu" at bounding box center [272, 28] width 490 height 22
click at [62, 21] on icon at bounding box center [62, 20] width 4 height 7
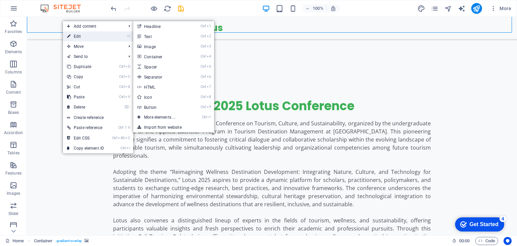
click at [82, 34] on link "⏎ Edit" at bounding box center [85, 36] width 45 height 10
select select "header"
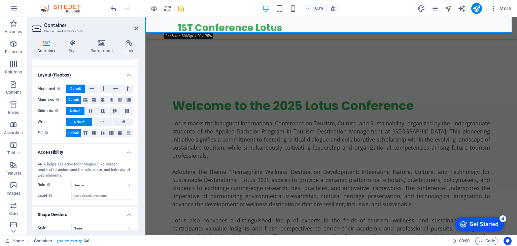
scroll to position [90, 0]
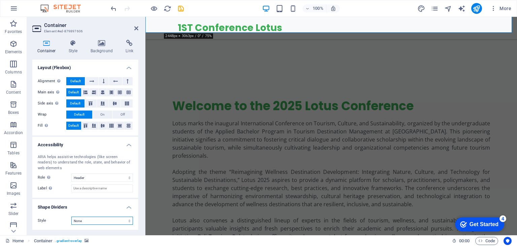
click at [100, 217] on select "None Triangle Square Diagonal Polygon 1 Polygon 2 Zigzag Multiple Zigzags Waves…" at bounding box center [102, 220] width 62 height 8
click at [71, 216] on select "None Triangle Square Diagonal Polygon 1 Polygon 2 Zigzag Multiple Zigzags Waves…" at bounding box center [102, 220] width 62 height 8
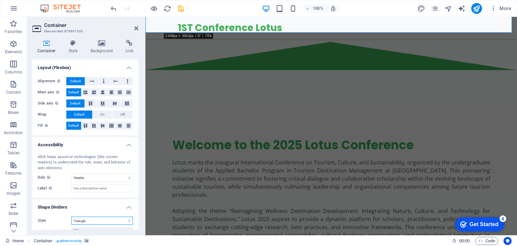
click at [104, 221] on select "None Triangle Square Diagonal Polygon 1 Polygon 2 Zigzag Multiple Zigzags Waves…" at bounding box center [102, 220] width 62 height 8
click at [71, 216] on select "None Triangle Square Diagonal Polygon 1 Polygon 2 Zigzag Multiple Zigzags Waves…" at bounding box center [102, 220] width 62 height 8
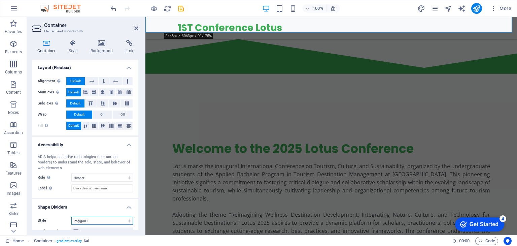
scroll to position [171, 0]
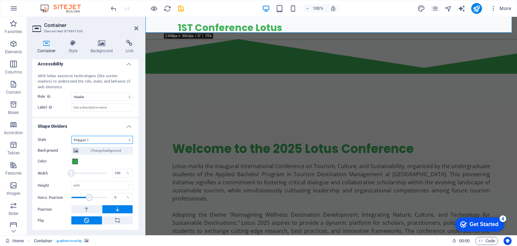
click at [98, 136] on select "None Triangle Square Diagonal Polygon 1 Polygon 2 Zigzag Multiple Zigzags Waves…" at bounding box center [102, 140] width 62 height 8
select select "none"
click at [71, 144] on select "None Triangle Square Diagonal Polygon 1 Polygon 2 Zigzag Multiple Zigzags Waves…" at bounding box center [102, 140] width 62 height 8
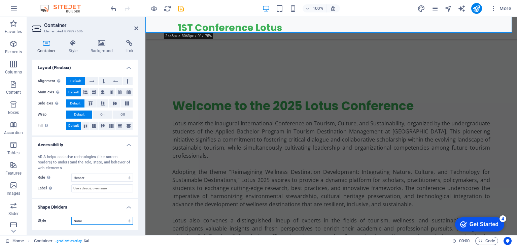
scroll to position [0, 0]
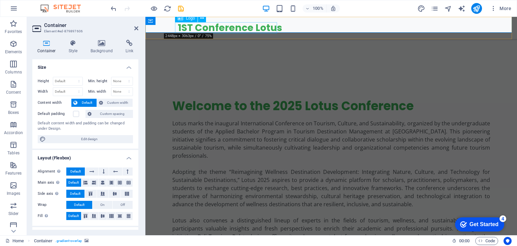
click at [198, 28] on div "1ST Conference Lotus" at bounding box center [331, 27] width 307 height 11
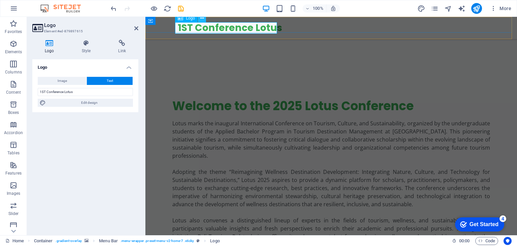
click at [199, 21] on button at bounding box center [202, 18] width 8 height 8
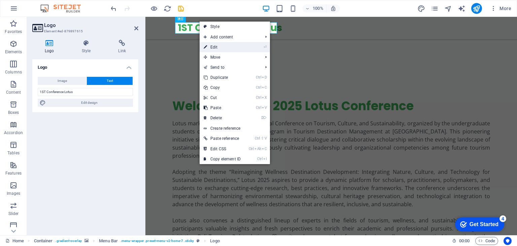
click at [214, 45] on link "⏎ Edit" at bounding box center [221, 47] width 45 height 10
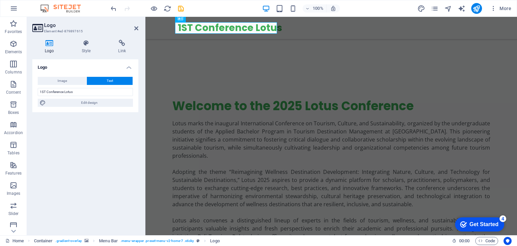
click at [104, 81] on button "Text" at bounding box center [110, 81] width 46 height 8
click at [103, 91] on input "1ST Conference Lotus" at bounding box center [85, 92] width 95 height 8
click at [112, 104] on span "Edit design" at bounding box center [89, 103] width 83 height 8
select select "rem"
select select "700"
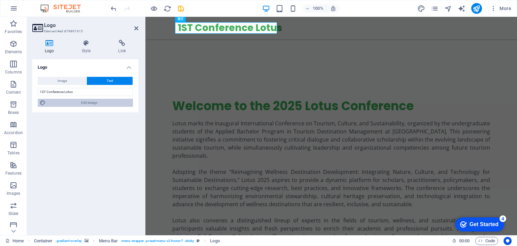
select select "px"
select select "rem"
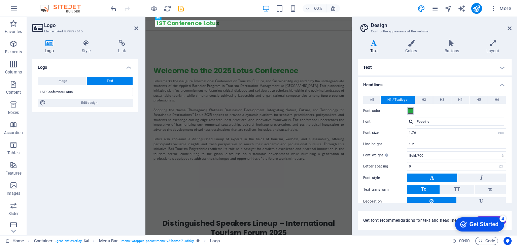
click at [413, 111] on button "Font color" at bounding box center [410, 110] width 7 height 7
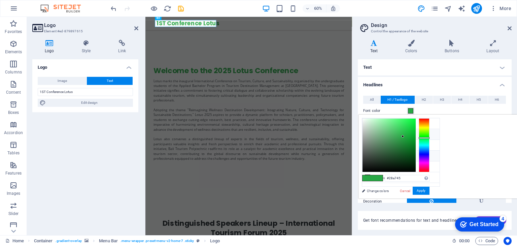
click at [389, 150] on li "Font color #343A40" at bounding box center [400, 155] width 77 height 11
type input "#343a40"
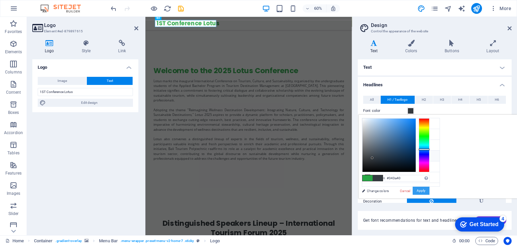
click at [429, 191] on button "Apply" at bounding box center [420, 190] width 17 height 8
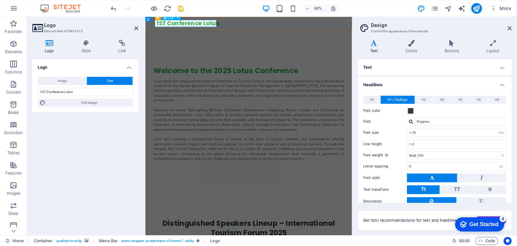
click at [256, 30] on div "1ST Conference Lotus" at bounding box center [317, 27] width 307 height 11
click at [114, 93] on input "1ST Conference Lotus" at bounding box center [85, 92] width 95 height 8
click at [408, 110] on span at bounding box center [410, 110] width 5 height 5
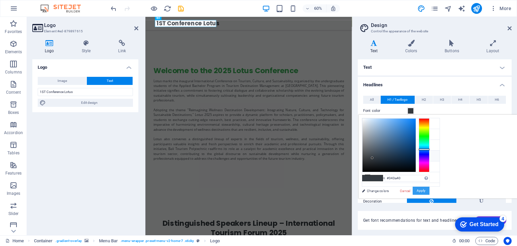
click at [429, 189] on button "Apply" at bounding box center [420, 190] width 17 height 8
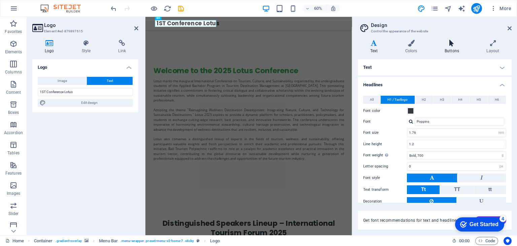
click at [449, 43] on icon at bounding box center [451, 43] width 39 height 7
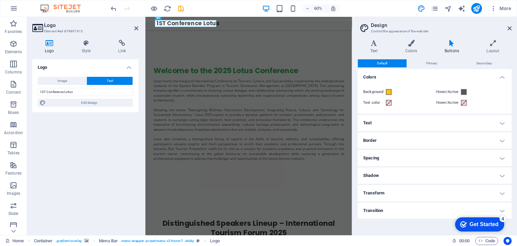
click at [509, 33] on header "Design Control the appearance of the website" at bounding box center [435, 25] width 152 height 17
click at [509, 30] on header "Design Control the appearance of the website" at bounding box center [435, 25] width 152 height 17
click at [509, 27] on icon at bounding box center [509, 28] width 4 height 5
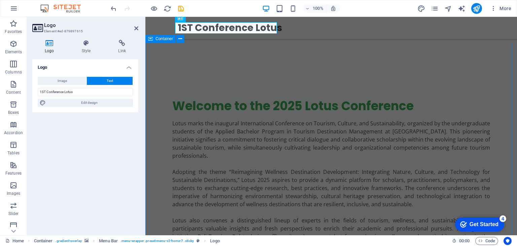
drag, startPoint x: 283, startPoint y: 43, endPoint x: 289, endPoint y: 46, distance: 6.3
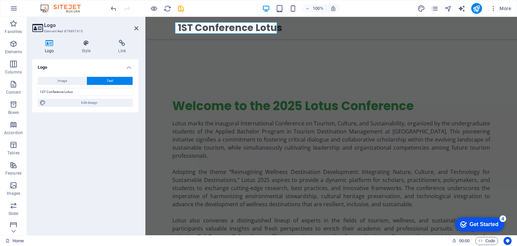
click at [139, 30] on aside "Logo Element #ed-879897615 Logo Style Link Logo Image Text Drag files here, cli…" at bounding box center [86, 126] width 118 height 218
click at [137, 29] on icon at bounding box center [136, 28] width 4 height 5
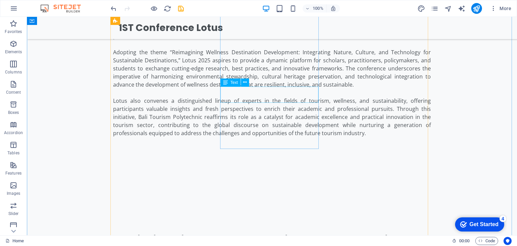
scroll to position [519, 0]
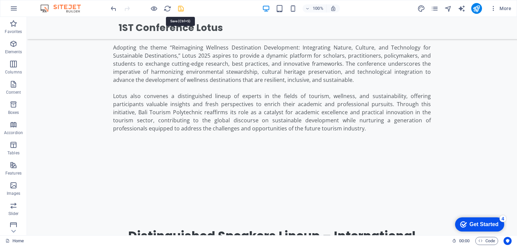
click at [179, 6] on icon "save" at bounding box center [181, 9] width 8 height 8
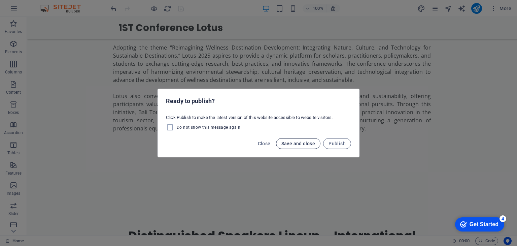
click at [300, 140] on button "Save and close" at bounding box center [298, 143] width 45 height 11
